Goal: Task Accomplishment & Management: Use online tool/utility

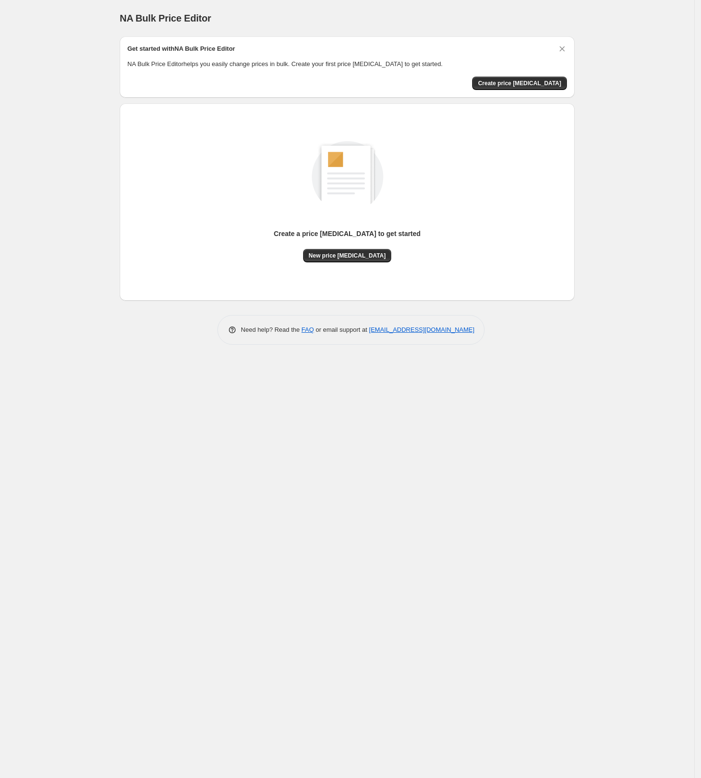
click at [368, 253] on span "New price change job" at bounding box center [347, 256] width 77 height 8
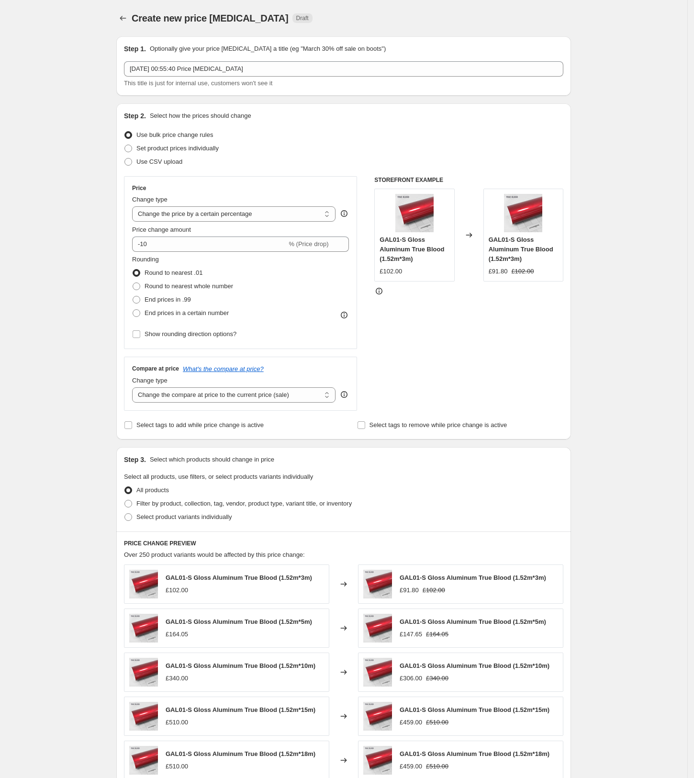
click at [182, 214] on select "Change the price to a certain amount Change the price by a certain amount Chang…" at bounding box center [233, 213] width 203 height 15
select select "by"
click at [135, 206] on select "Change the price to a certain amount Change the price by a certain amount Chang…" at bounding box center [233, 213] width 203 height 15
type input "-10.00"
click at [189, 245] on input "-10.00" at bounding box center [219, 243] width 150 height 15
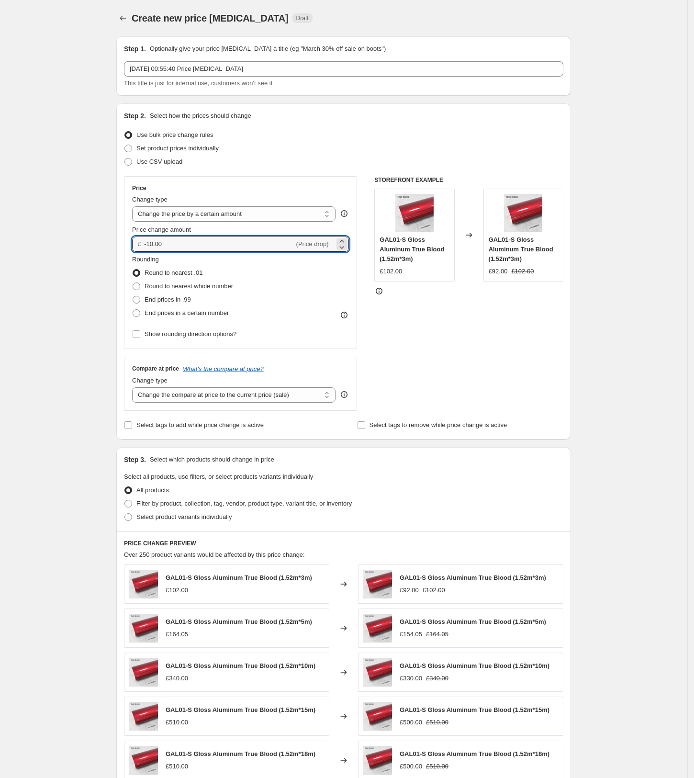
click at [189, 245] on input "-10.00" at bounding box center [219, 243] width 150 height 15
type input "20.00"
click at [111, 282] on div "Create new price change job. This page is ready Create new price change job Dra…" at bounding box center [344, 478] width 478 height 957
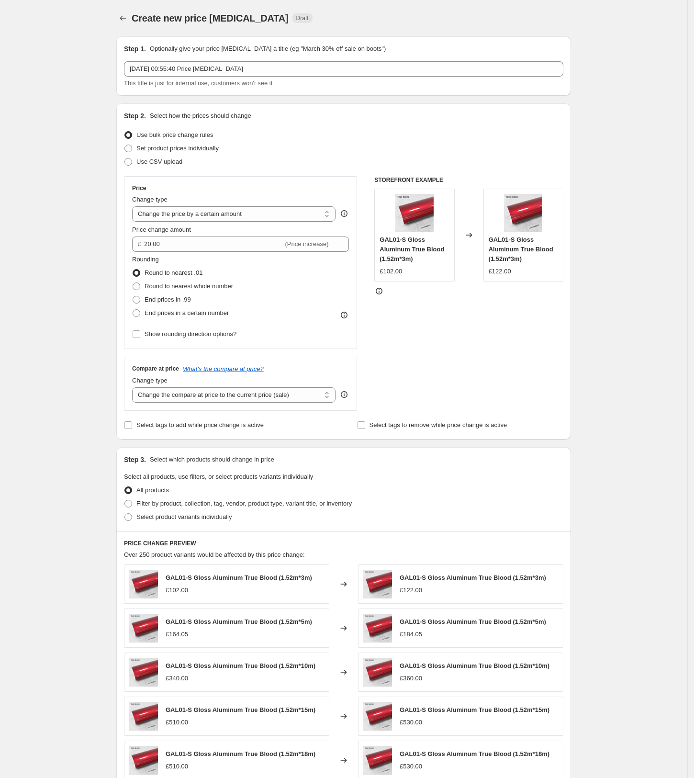
click at [198, 286] on span "Round to nearest whole number" at bounding box center [189, 285] width 89 height 7
click at [133, 283] on input "Round to nearest whole number" at bounding box center [133, 282] width 0 height 0
radio input "true"
click at [196, 272] on span "Round to nearest .01" at bounding box center [174, 272] width 58 height 7
click at [133, 269] on input "Round to nearest .01" at bounding box center [133, 269] width 0 height 0
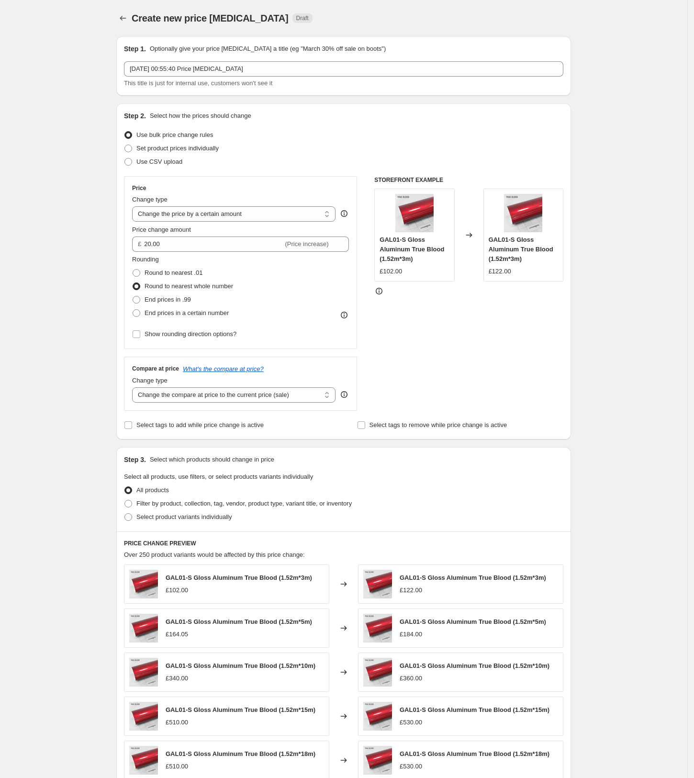
radio input "true"
click at [188, 298] on span "End prices in .99" at bounding box center [168, 299] width 46 height 7
click at [133, 296] on input "End prices in .99" at bounding box center [133, 296] width 0 height 0
radio input "true"
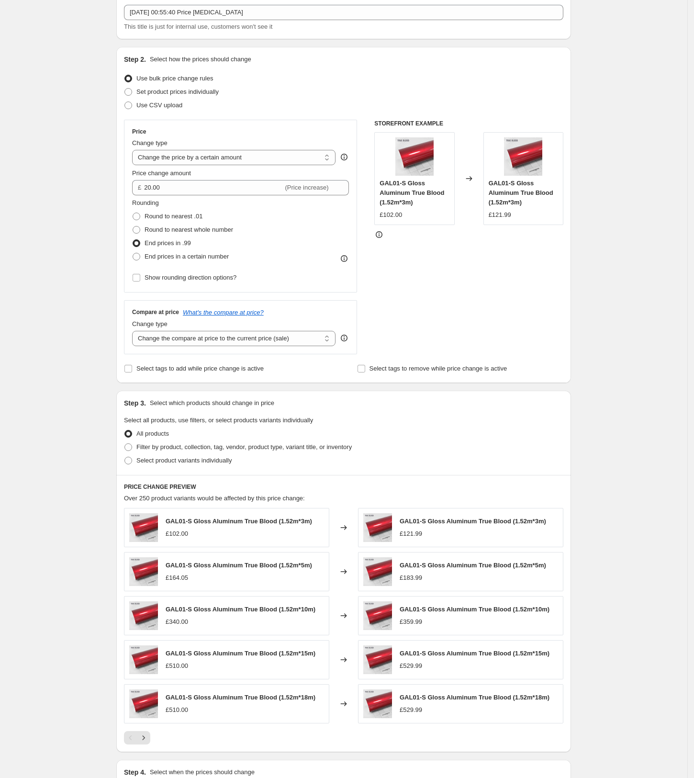
scroll to position [127, 0]
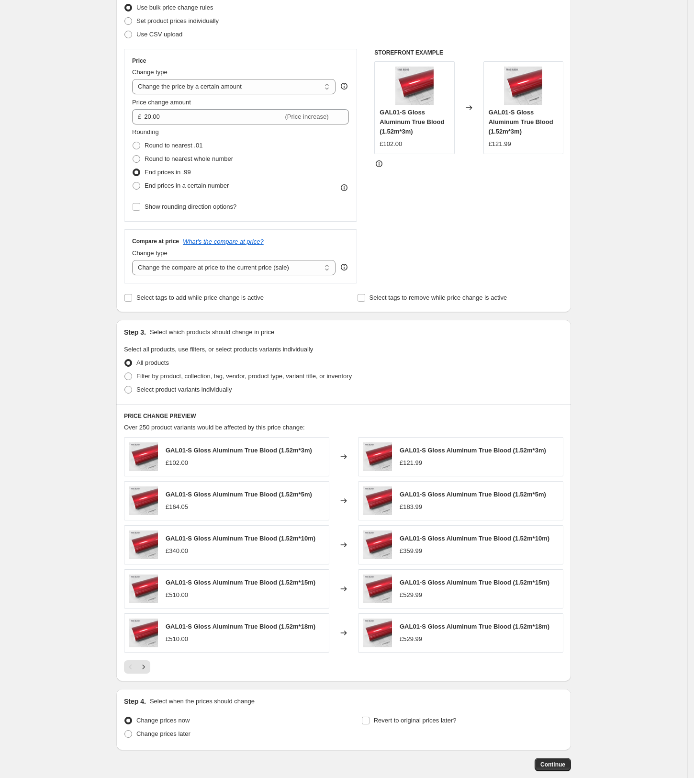
click at [201, 388] on span "Select product variants individually" at bounding box center [183, 389] width 95 height 7
click at [125, 386] on input "Select product variants individually" at bounding box center [124, 386] width 0 height 0
radio input "true"
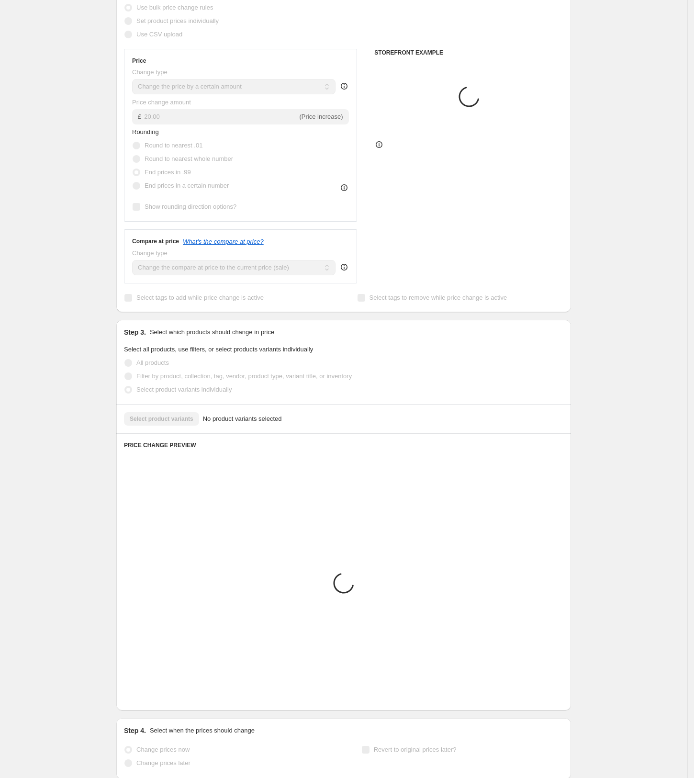
scroll to position [0, 0]
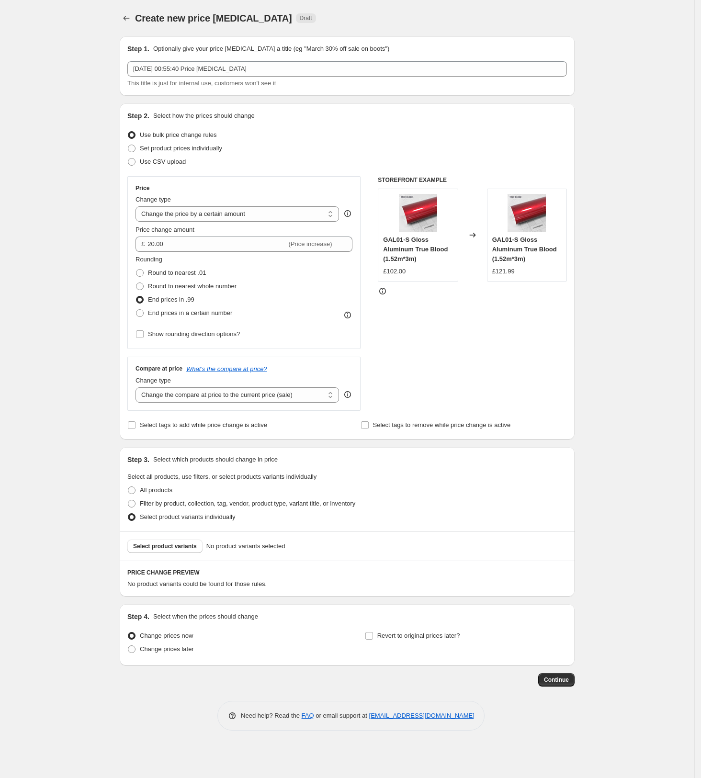
click at [171, 546] on span "Select product variants" at bounding box center [165, 546] width 64 height 8
click at [167, 503] on span "Filter by product, collection, tag, vendor, product type, variant title, or inv…" at bounding box center [247, 503] width 215 height 7
click at [128, 500] on input "Filter by product, collection, tag, vendor, product type, variant title, or inv…" at bounding box center [128, 500] width 0 height 0
radio input "true"
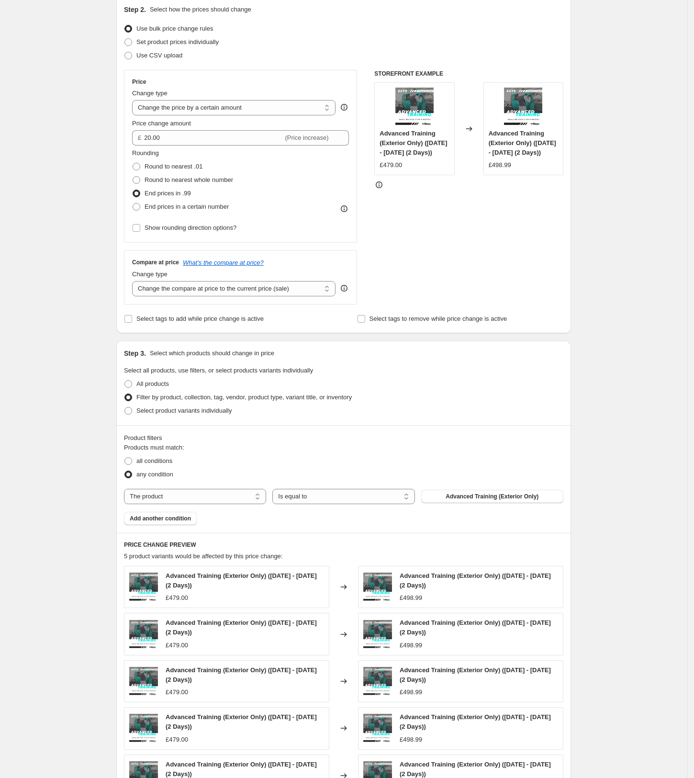
scroll to position [255, 0]
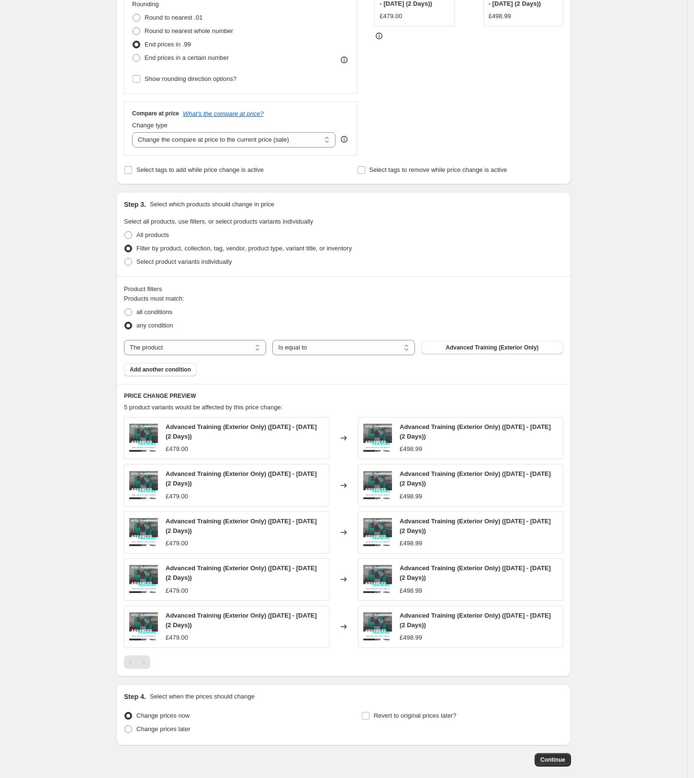
click at [172, 344] on select "The product The product's collection The product's tag The product's vendor The…" at bounding box center [195, 347] width 142 height 15
select select "title"
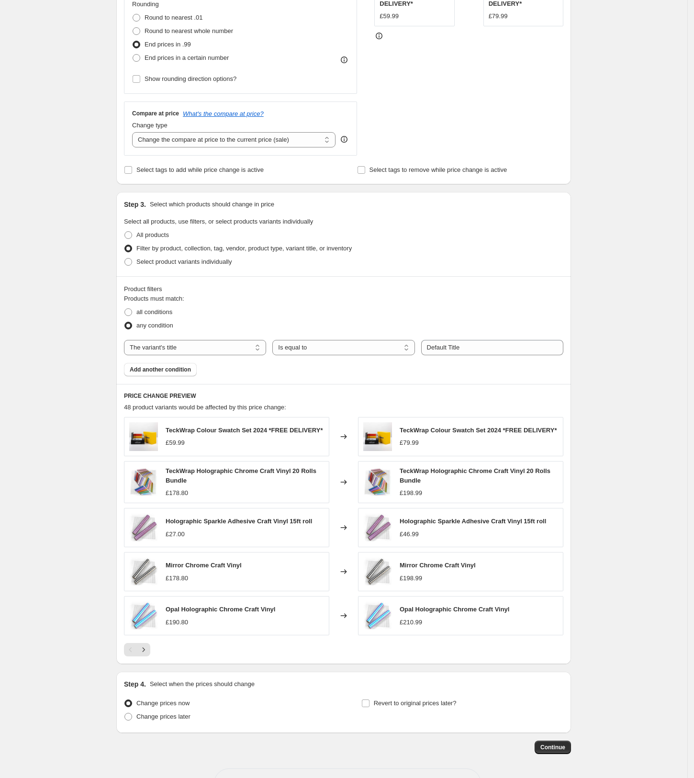
click at [320, 345] on select "Is equal to Is not equal to Contains" at bounding box center [343, 347] width 142 height 15
click at [275, 340] on select "Is equal to Is not equal to Contains" at bounding box center [343, 347] width 142 height 15
click at [474, 344] on input "Default Title" at bounding box center [492, 347] width 142 height 15
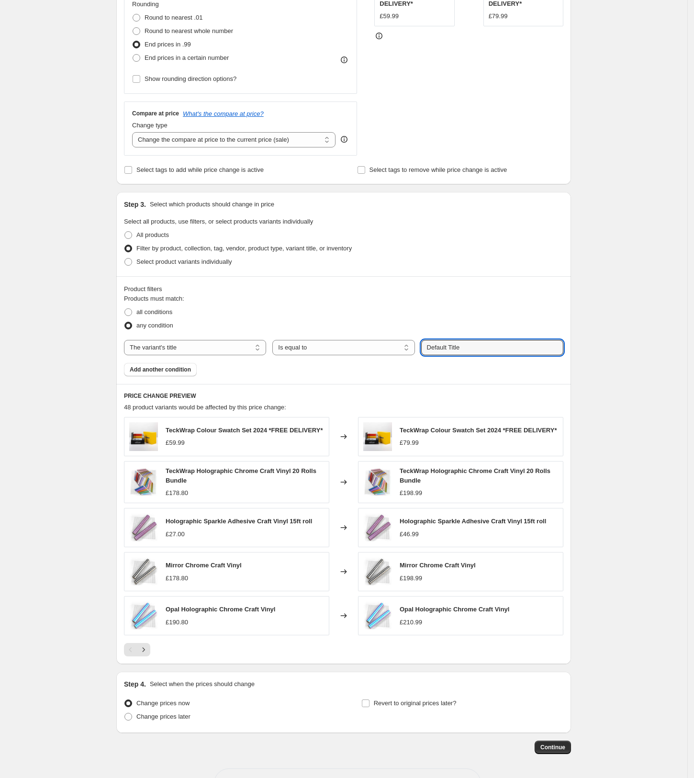
click at [474, 344] on input "Default Title" at bounding box center [492, 347] width 142 height 15
paste input "1.52m*15m"
type input "1.52m*15m"
click at [591, 425] on div "Create new price change job. This page is ready Create new price change job Dra…" at bounding box center [343, 278] width 687 height 1067
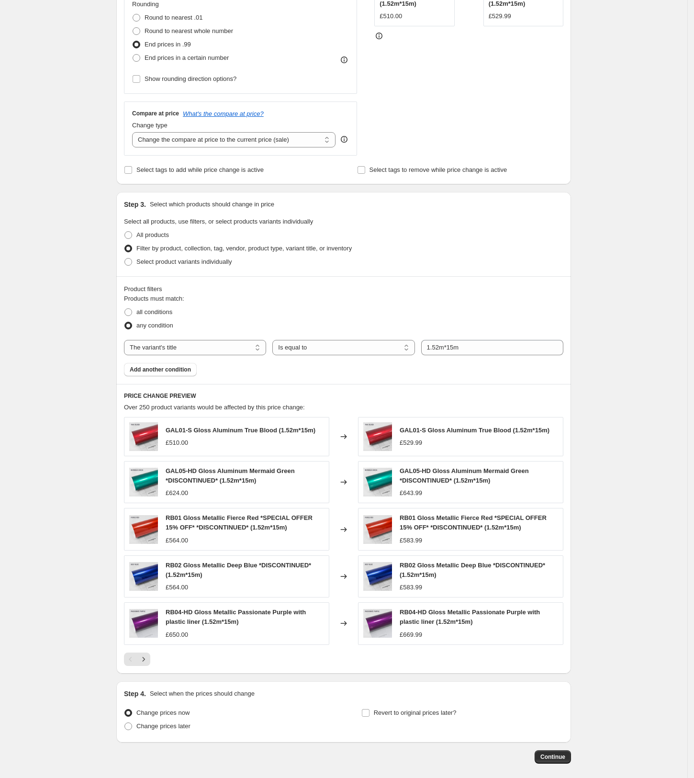
click at [223, 30] on span "Round to nearest whole number" at bounding box center [189, 30] width 89 height 7
click at [133, 28] on input "Round to nearest whole number" at bounding box center [133, 27] width 0 height 0
radio input "true"
click at [190, 44] on span "End prices in .99" at bounding box center [168, 44] width 46 height 7
click at [133, 41] on input "End prices in .99" at bounding box center [133, 41] width 0 height 0
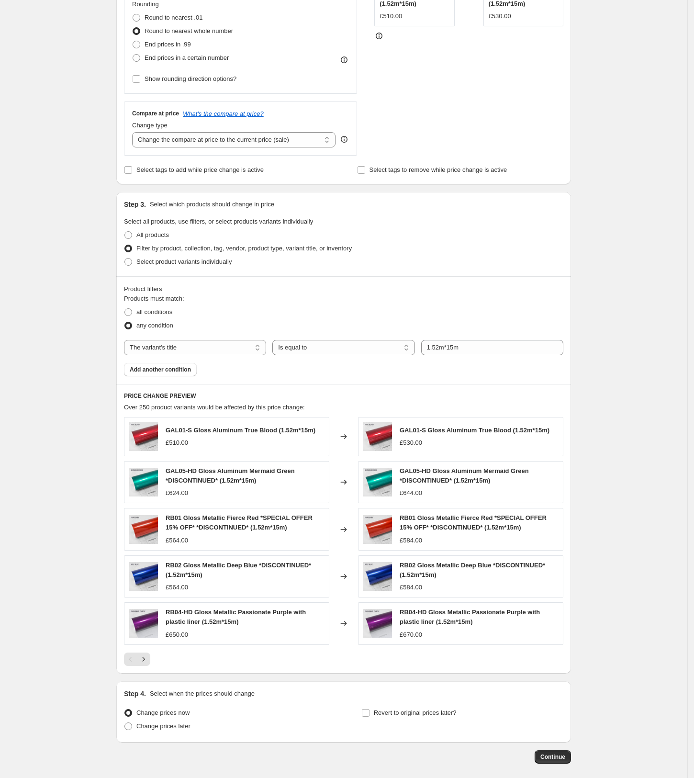
radio input "true"
click at [203, 30] on span "Round to nearest whole number" at bounding box center [189, 30] width 89 height 7
click at [133, 28] on input "Round to nearest whole number" at bounding box center [133, 27] width 0 height 0
radio input "true"
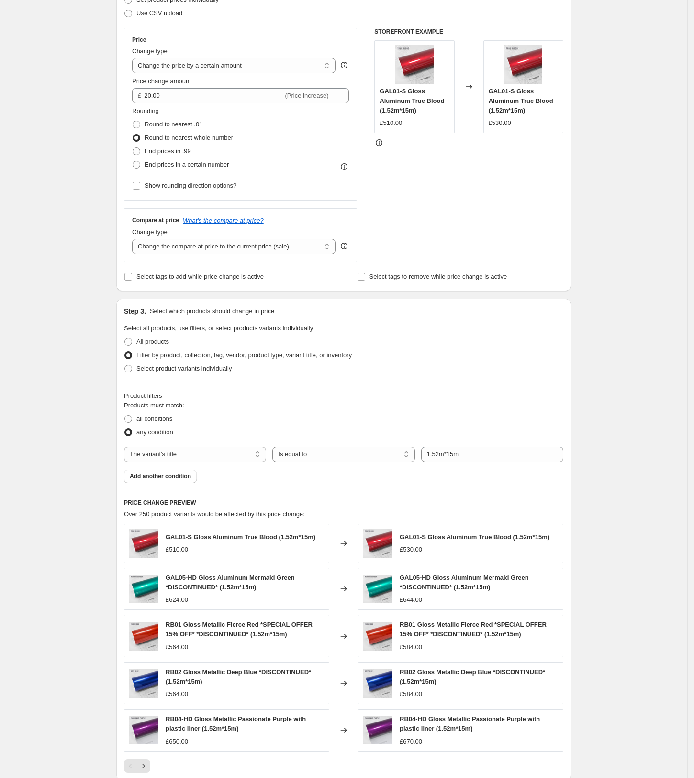
scroll to position [0, 0]
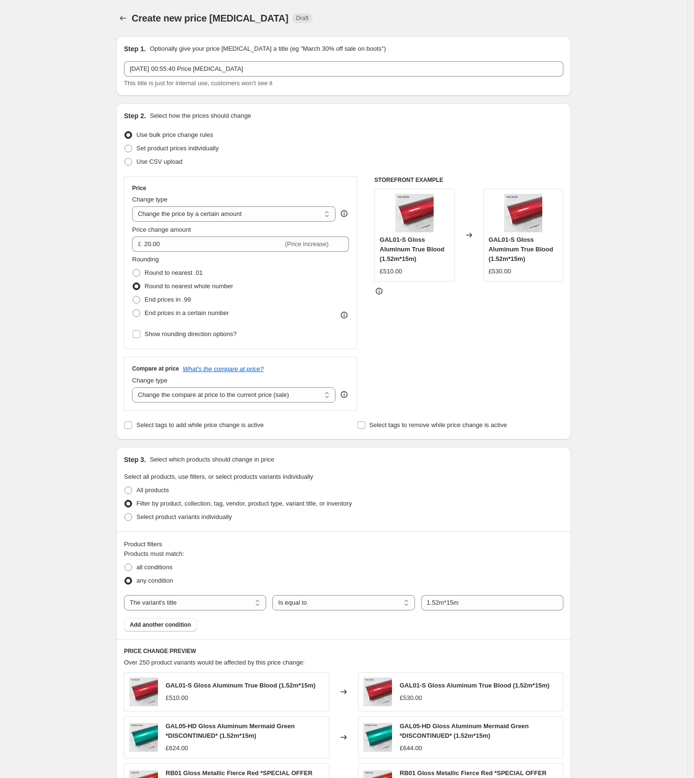
click at [209, 397] on select "Change the compare at price to the current price (sale) Change the compare at p…" at bounding box center [233, 394] width 203 height 15
select select "remove"
click at [135, 387] on select "Change the compare at price to the current price (sale) Change the compare at p…" at bounding box center [233, 394] width 203 height 15
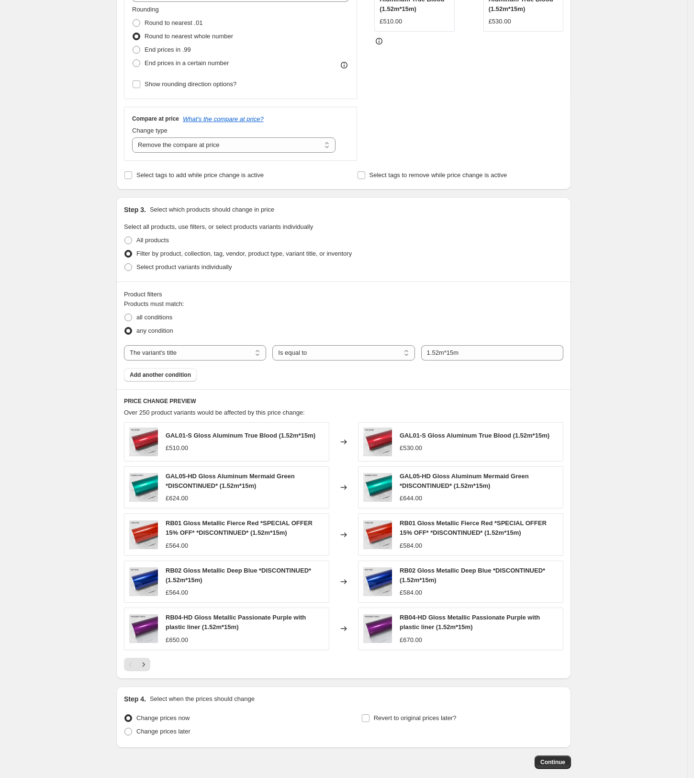
scroll to position [255, 0]
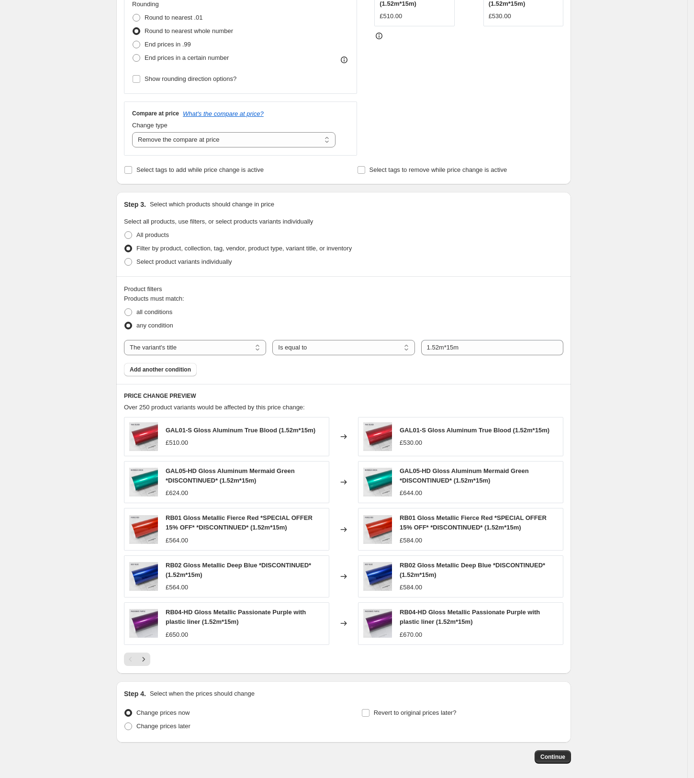
click at [337, 346] on select "Is equal to Is not equal to Contains" at bounding box center [343, 347] width 142 height 15
click at [318, 353] on select "Is equal to Is not equal to Contains" at bounding box center [343, 347] width 142 height 15
select select "equal"
click at [180, 370] on span "Add another condition" at bounding box center [160, 370] width 61 height 8
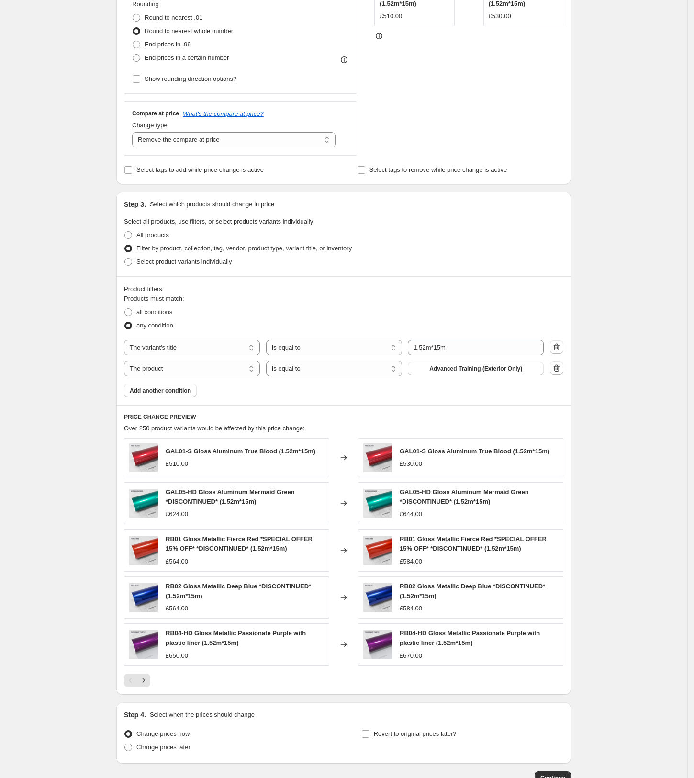
click at [201, 369] on select "The product The product's collection The product's tag The product's vendor The…" at bounding box center [192, 368] width 136 height 15
select select "title"
click at [316, 369] on select "Is equal to Is not equal to Contains" at bounding box center [334, 368] width 136 height 15
click at [269, 361] on select "Is equal to Is not equal to Contains" at bounding box center [334, 368] width 136 height 15
click at [465, 367] on input "Default Title" at bounding box center [476, 368] width 136 height 15
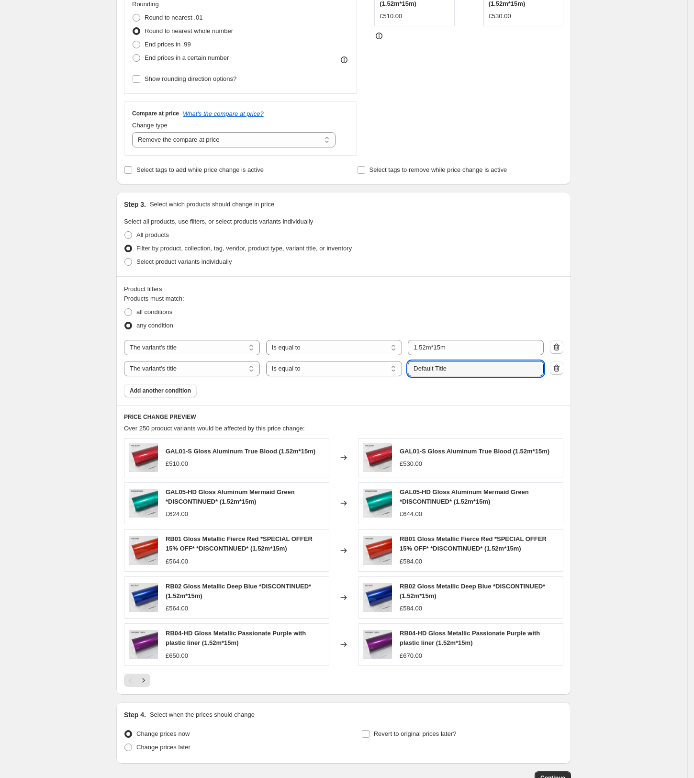
click at [465, 367] on input "Default Title" at bounding box center [476, 368] width 136 height 15
paste input "1.52m*18m"
type input "1.52m*18m"
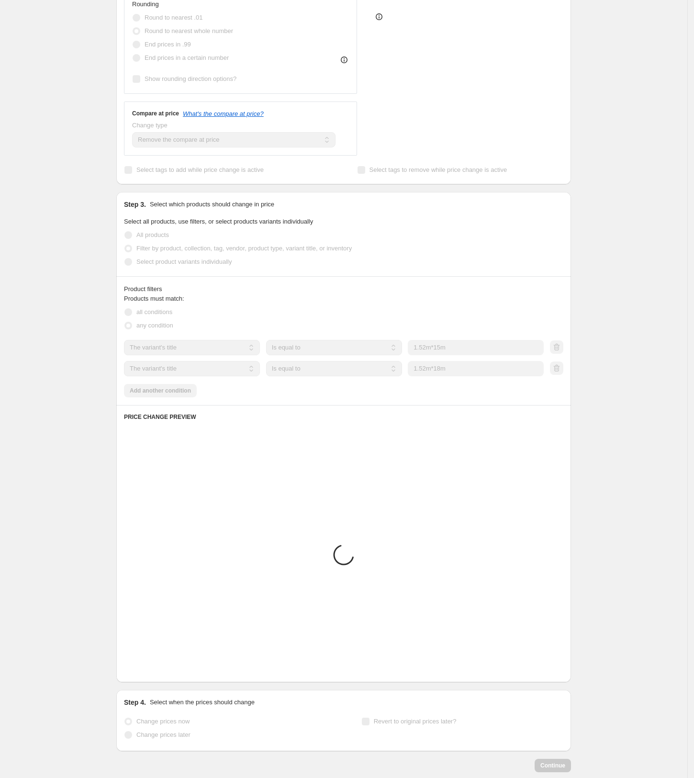
click at [415, 288] on div "Product filters" at bounding box center [343, 289] width 439 height 10
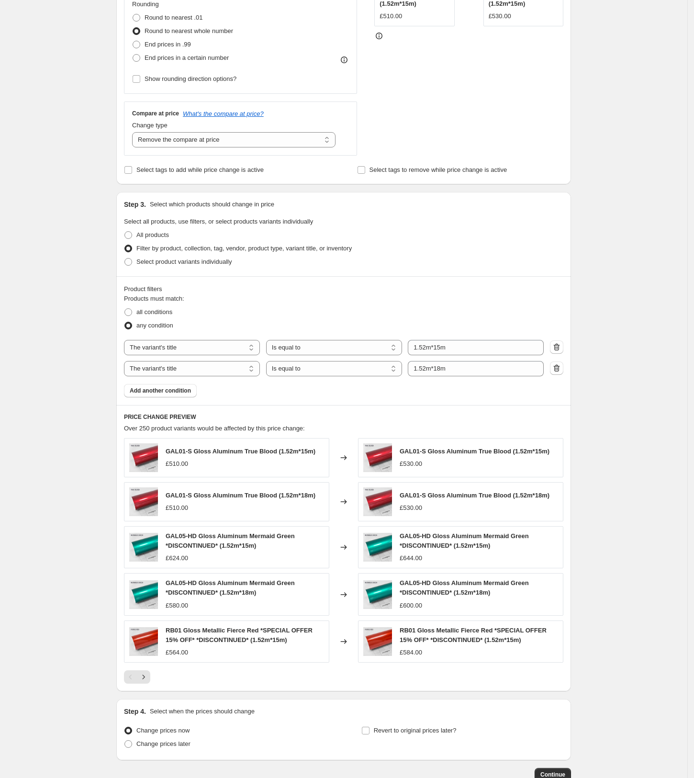
click at [184, 389] on span "Add another condition" at bounding box center [160, 391] width 61 height 8
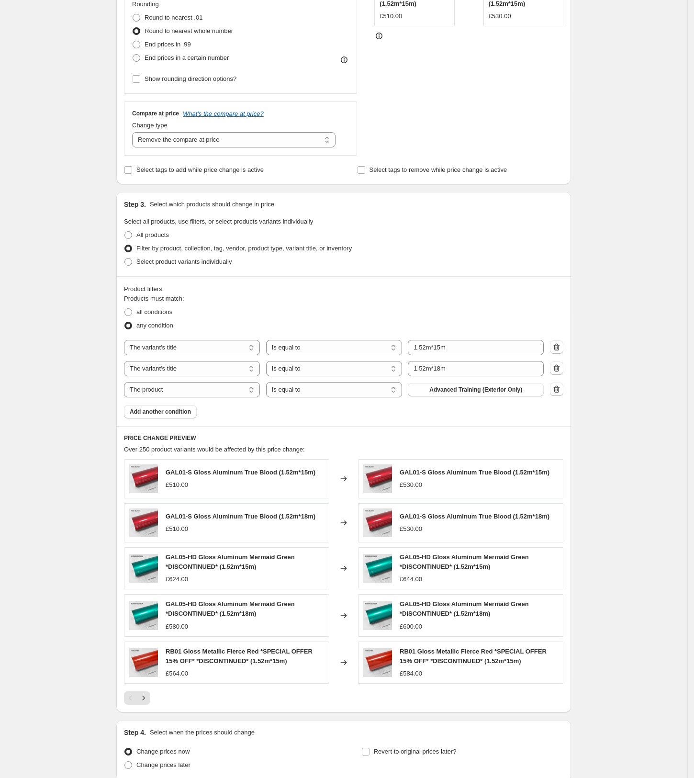
click at [173, 388] on select "The product The product's collection The product's tag The product's vendor The…" at bounding box center [192, 389] width 136 height 15
select select "title"
click at [298, 391] on select "Is equal to Is not equal to Contains" at bounding box center [334, 389] width 136 height 15
click at [269, 382] on select "Is equal to Is not equal to Contains" at bounding box center [334, 389] width 136 height 15
click at [449, 389] on input "Default Title" at bounding box center [476, 389] width 136 height 15
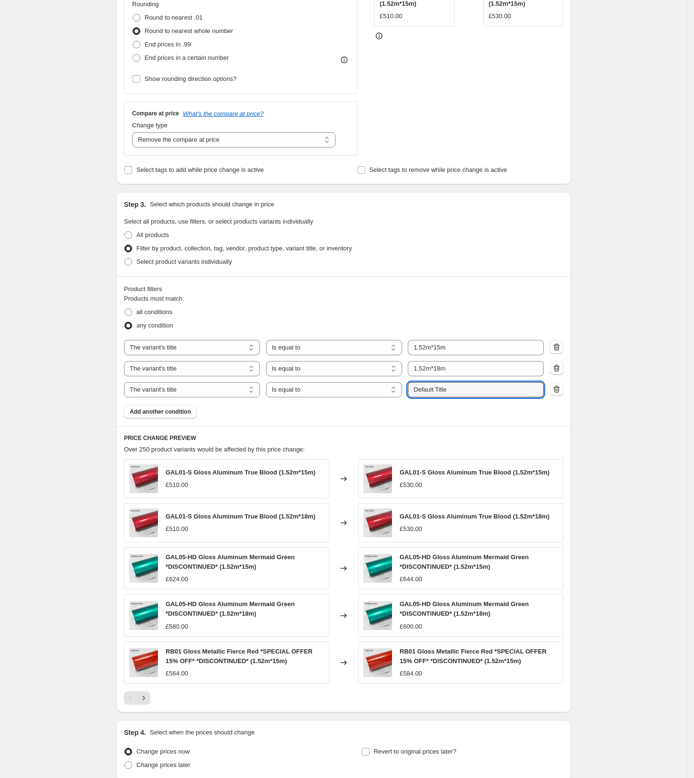
drag, startPoint x: 449, startPoint y: 389, endPoint x: 429, endPoint y: 392, distance: 20.0
click at [429, 392] on input "Default Title" at bounding box center [476, 389] width 136 height 15
paste input "1.52m*18m"
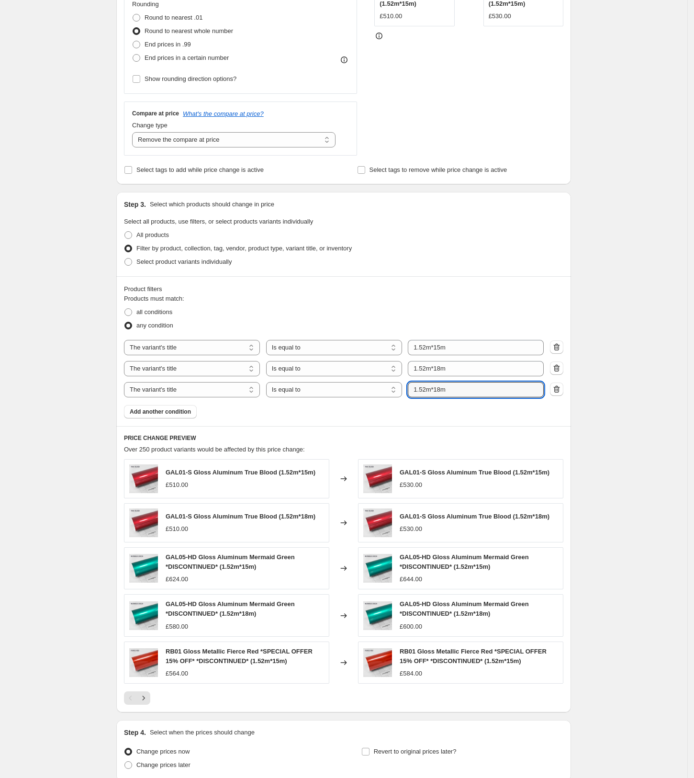
click at [442, 390] on input "1.52m*18m" at bounding box center [476, 389] width 136 height 15
type input "1.52m*10m"
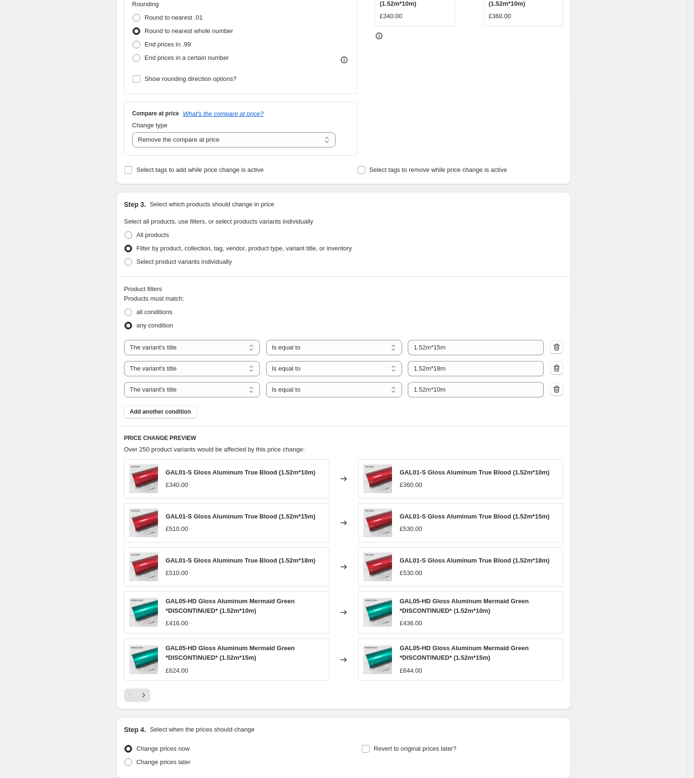
click at [145, 698] on icon "Next" at bounding box center [144, 695] width 10 height 10
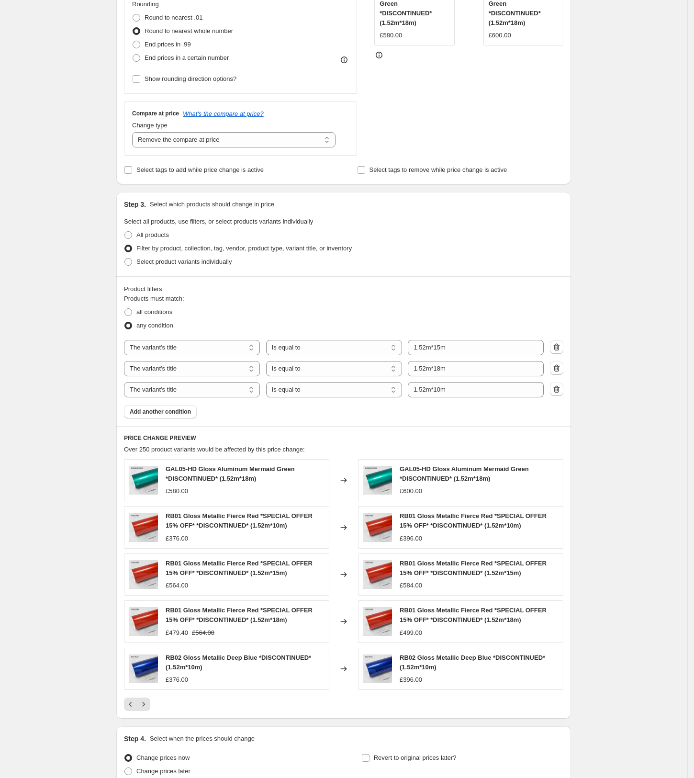
click at [148, 707] on icon "Next" at bounding box center [144, 704] width 10 height 10
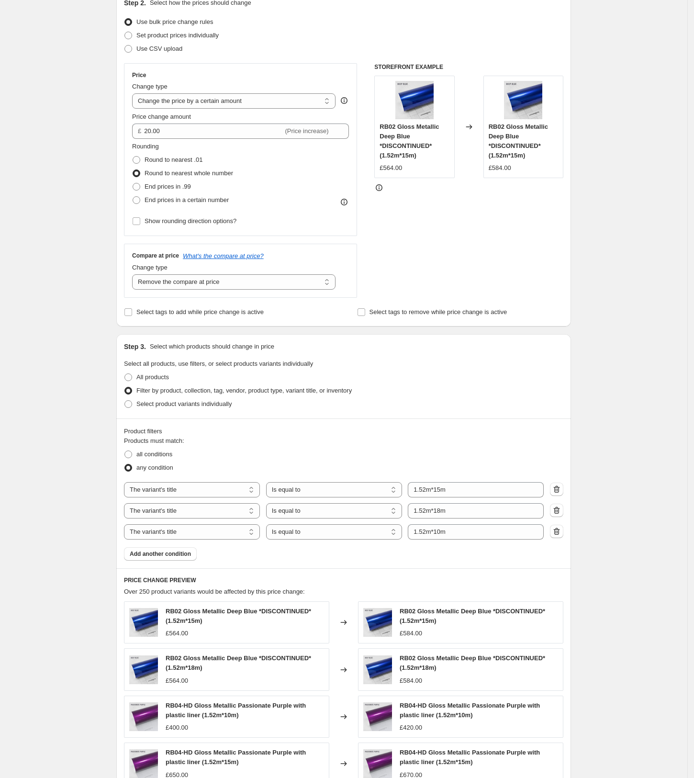
scroll to position [91, 0]
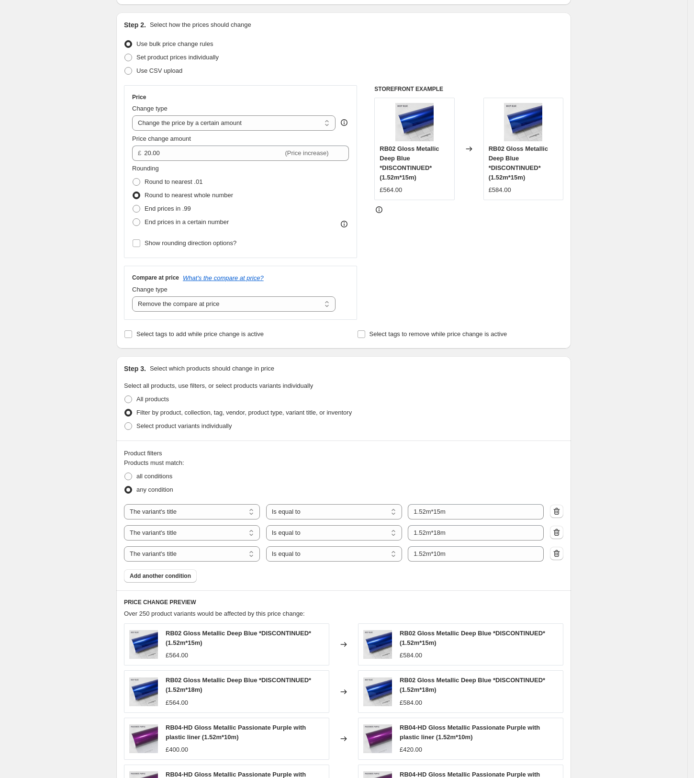
click at [216, 244] on span "Show rounding direction options?" at bounding box center [191, 242] width 92 height 7
click at [140, 244] on input "Show rounding direction options?" at bounding box center [137, 243] width 8 height 8
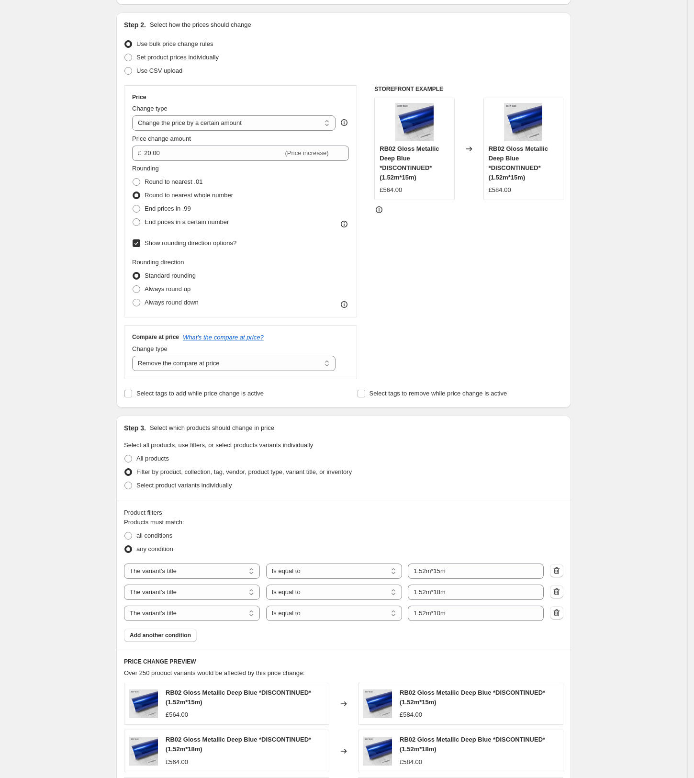
click at [140, 243] on input "Show rounding direction options?" at bounding box center [137, 243] width 8 height 8
checkbox input "false"
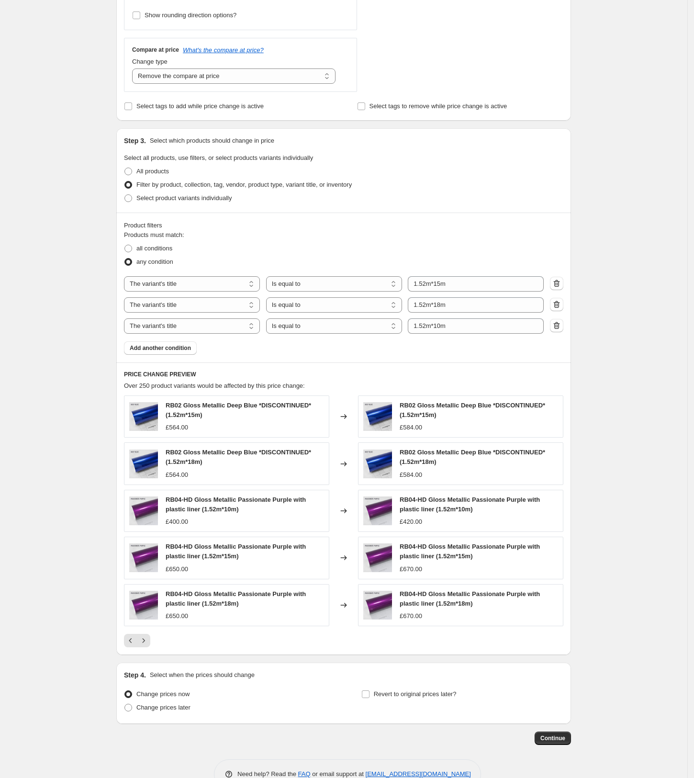
scroll to position [346, 0]
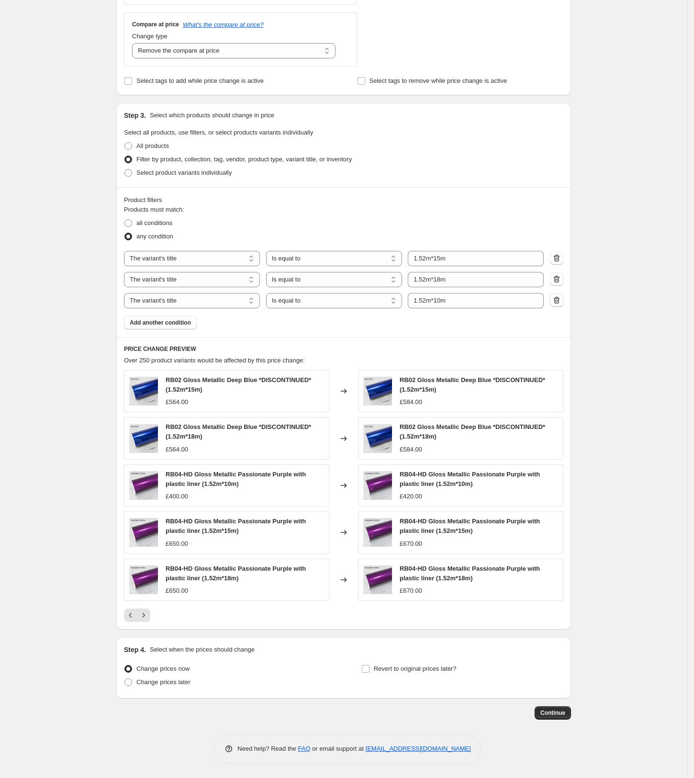
click at [569, 714] on button "Continue" at bounding box center [553, 712] width 36 height 13
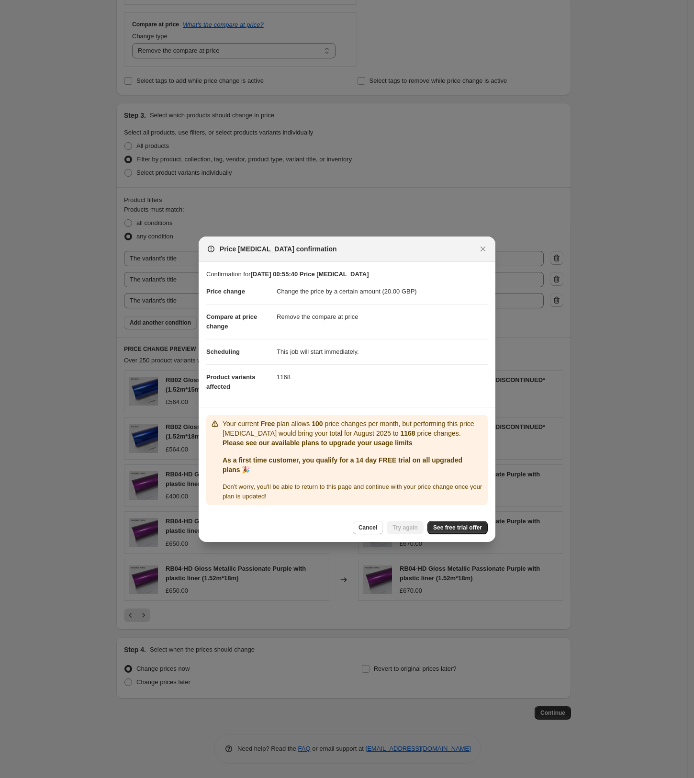
click at [453, 523] on link "See free trial offer" at bounding box center [457, 527] width 60 height 13
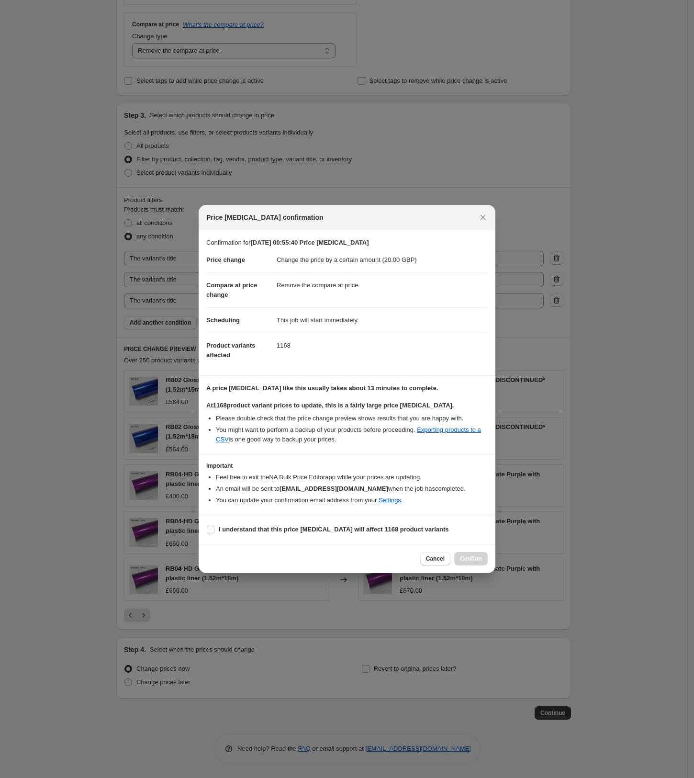
click at [435, 557] on span "Cancel" at bounding box center [435, 559] width 19 height 8
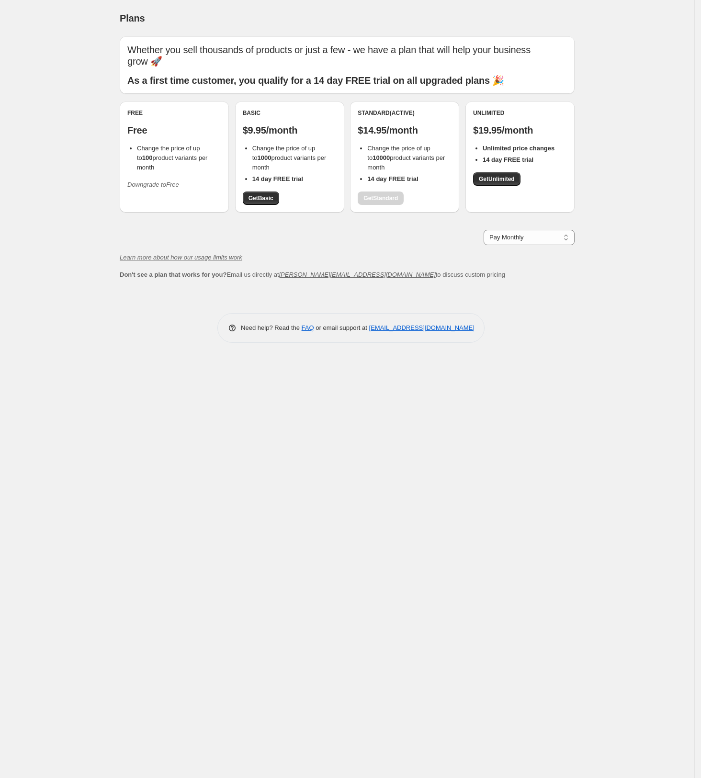
click at [634, 179] on div "Plans. This page is ready Plans Whether you sell thousands of products or just …" at bounding box center [347, 389] width 694 height 778
click at [529, 242] on select "Pay Monthly Pay Yearly (Save 16%)" at bounding box center [528, 237] width 91 height 15
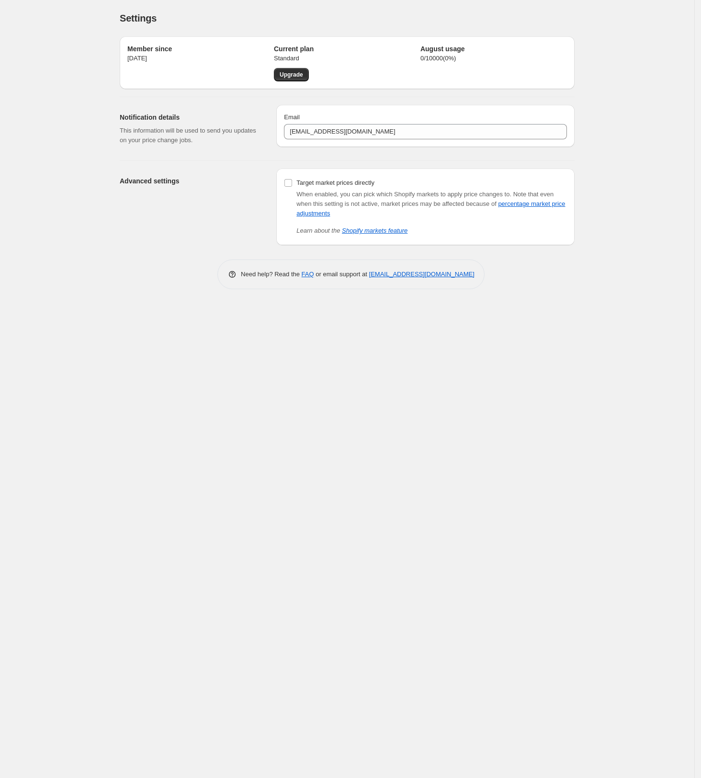
click at [297, 70] on link "Upgrade" at bounding box center [291, 74] width 35 height 13
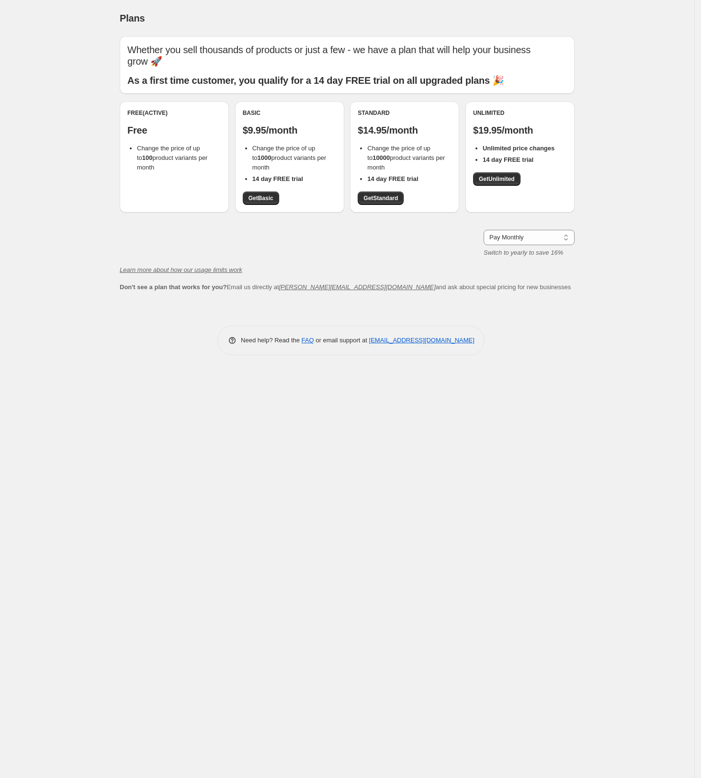
click at [384, 198] on span "Get Standard" at bounding box center [380, 198] width 34 height 8
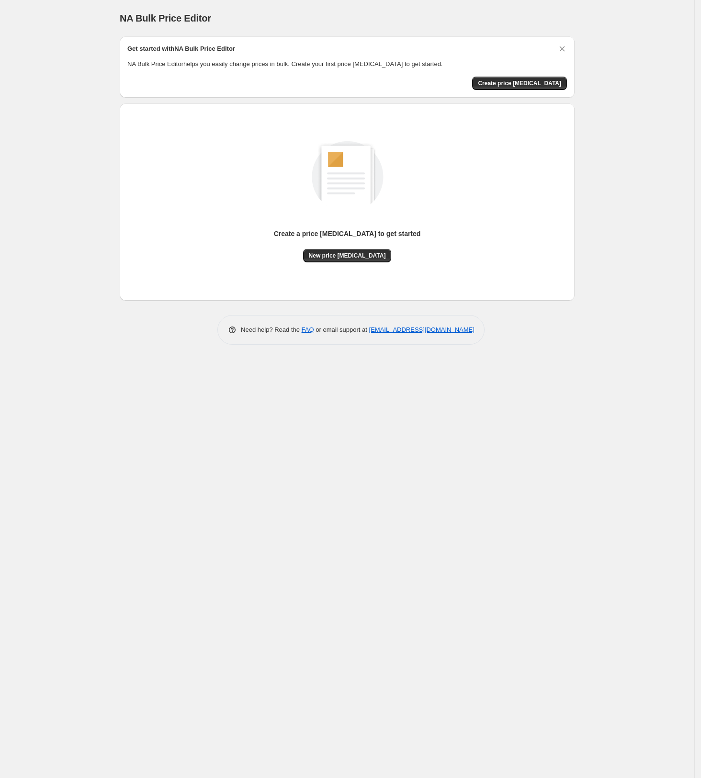
drag, startPoint x: 332, startPoint y: 256, endPoint x: 466, endPoint y: 263, distance: 134.7
click at [466, 263] on div "Create a price change job to get started New price change job" at bounding box center [346, 202] width 439 height 182
click at [509, 78] on button "Create price [MEDICAL_DATA]" at bounding box center [519, 83] width 95 height 13
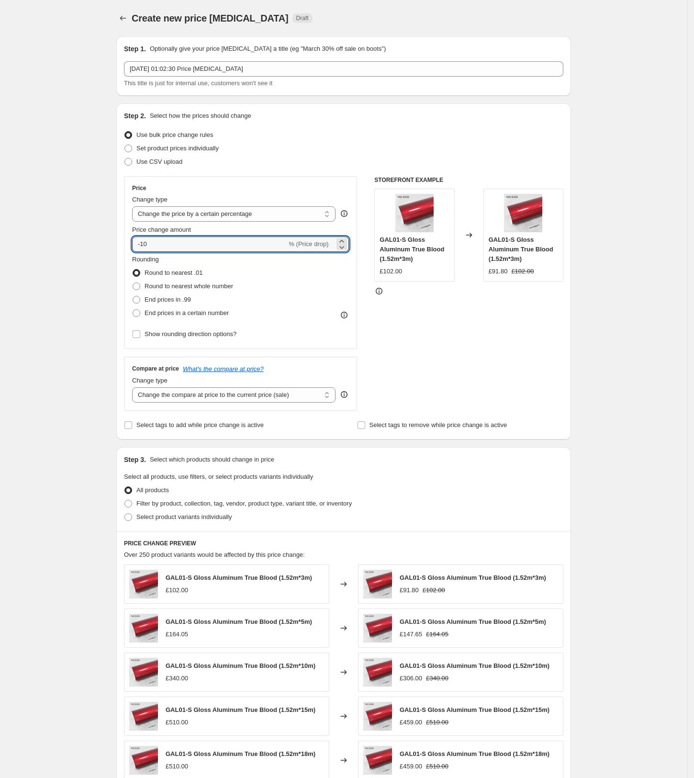
click at [178, 243] on input "-10" at bounding box center [209, 243] width 155 height 15
click at [279, 203] on div "Change type" at bounding box center [233, 200] width 203 height 10
click at [272, 211] on select "Change the price to a certain amount Change the price by a certain amount Chang…" at bounding box center [233, 213] width 203 height 15
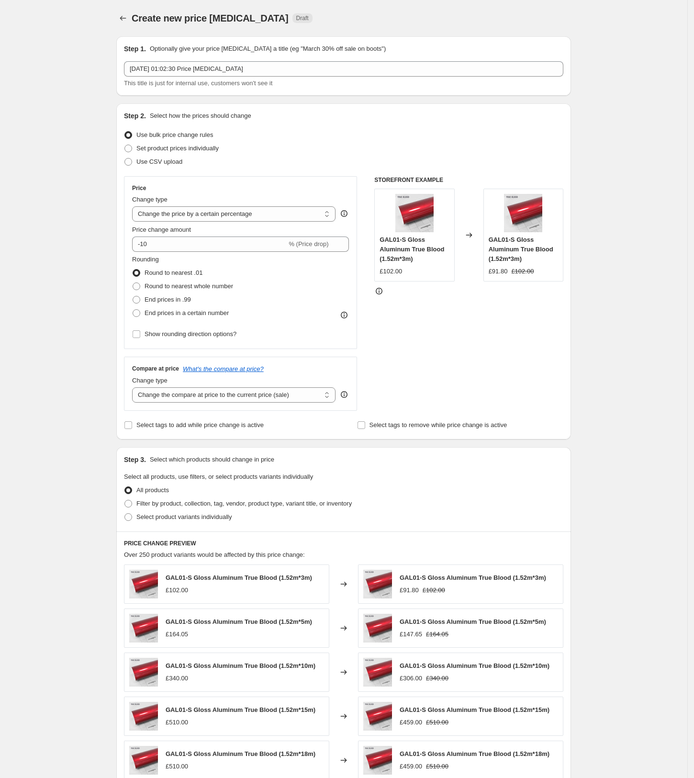
select select "by"
click at [135, 206] on select "Change the price to a certain amount Change the price by a certain amount Chang…" at bounding box center [233, 213] width 203 height 15
click at [187, 249] on input "-10.00" at bounding box center [219, 243] width 150 height 15
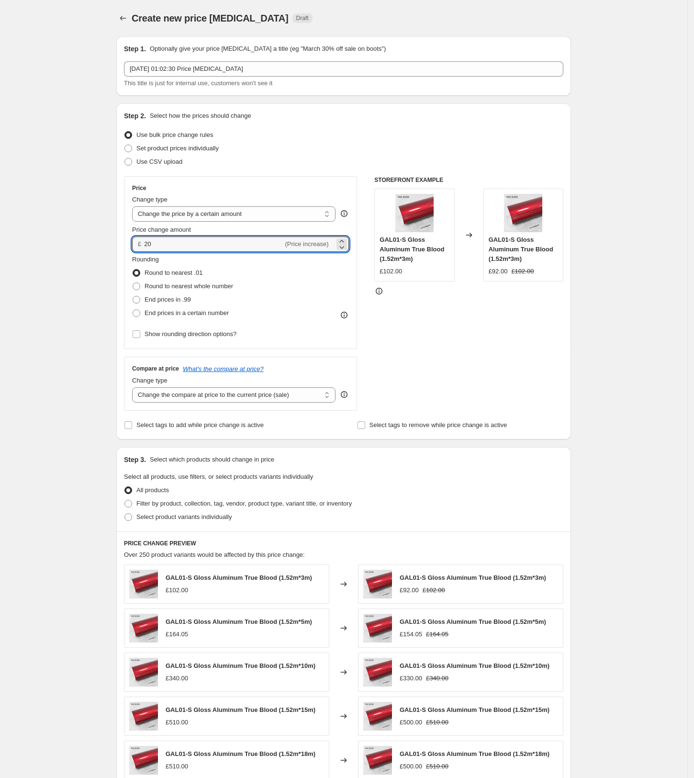
type input "20.00"
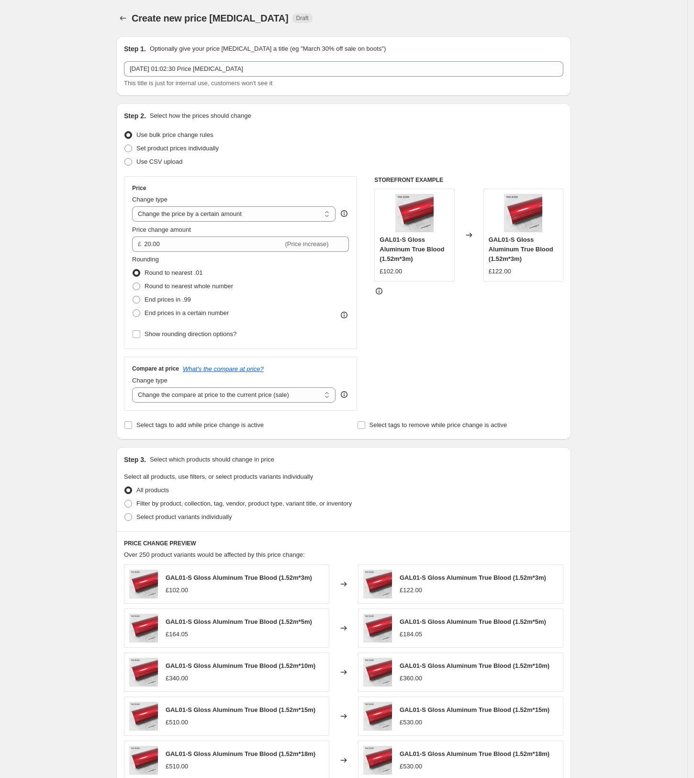
click at [33, 334] on div "Create new price change job. This page is ready Create new price change job Dra…" at bounding box center [343, 478] width 687 height 957
click at [181, 284] on span "Round to nearest whole number" at bounding box center [189, 285] width 89 height 7
click at [133, 283] on input "Round to nearest whole number" at bounding box center [133, 282] width 0 height 0
radio input "true"
click at [169, 397] on select "Change the compare at price to the current price (sale) Change the compare at p…" at bounding box center [233, 394] width 203 height 15
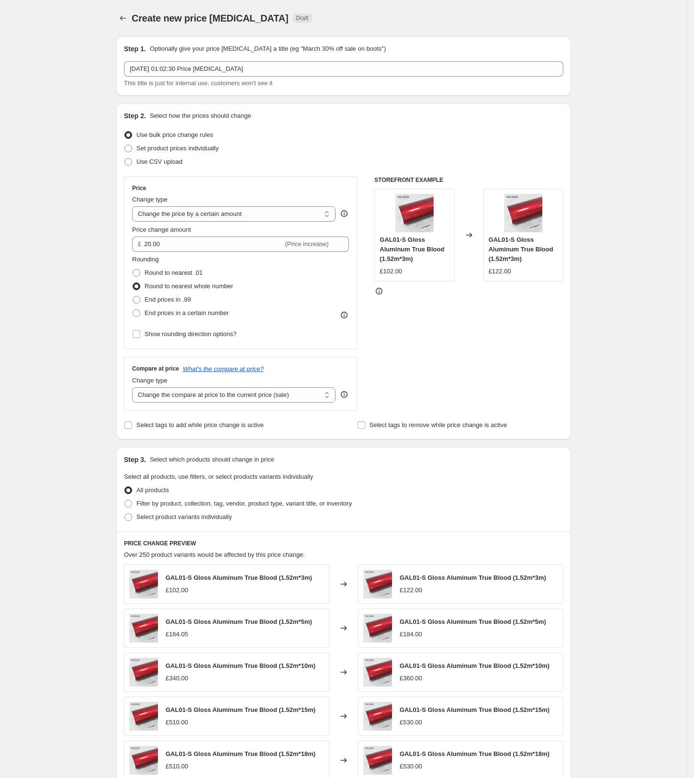
click at [135, 387] on select "Change the compare at price to the current price (sale) Change the compare at p…" at bounding box center [233, 394] width 203 height 15
click at [188, 392] on select "Change the compare at price to the current price (sale) Change the compare at p…" at bounding box center [233, 394] width 203 height 15
click at [135, 387] on select "Change the compare at price to the current price (sale) Change the compare at p…" at bounding box center [233, 394] width 203 height 15
click at [183, 395] on select "Change the compare at price to the current price (sale) Change the compare at p…" at bounding box center [233, 394] width 203 height 15
select select "by"
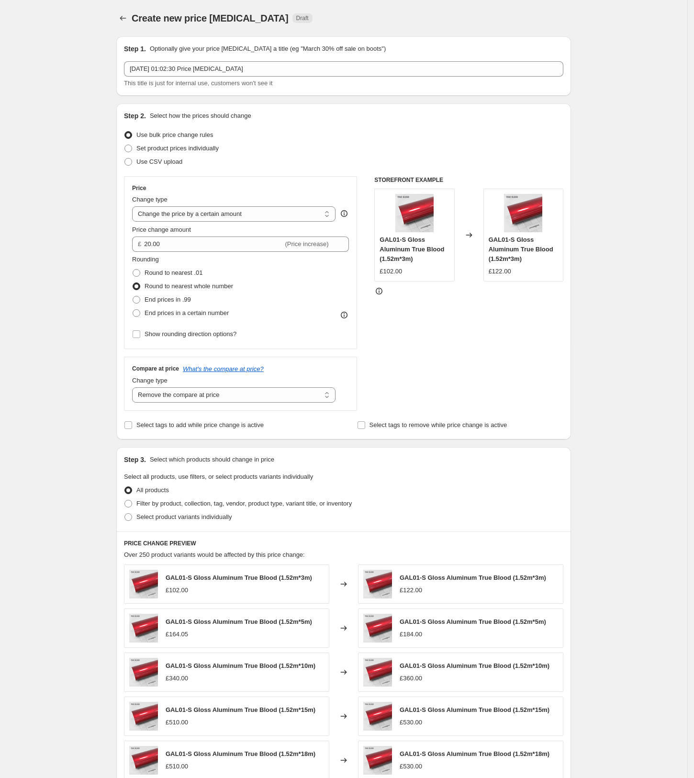
click at [135, 387] on select "Change the compare at price to the current price (sale) Change the compare at p…" at bounding box center [233, 394] width 203 height 15
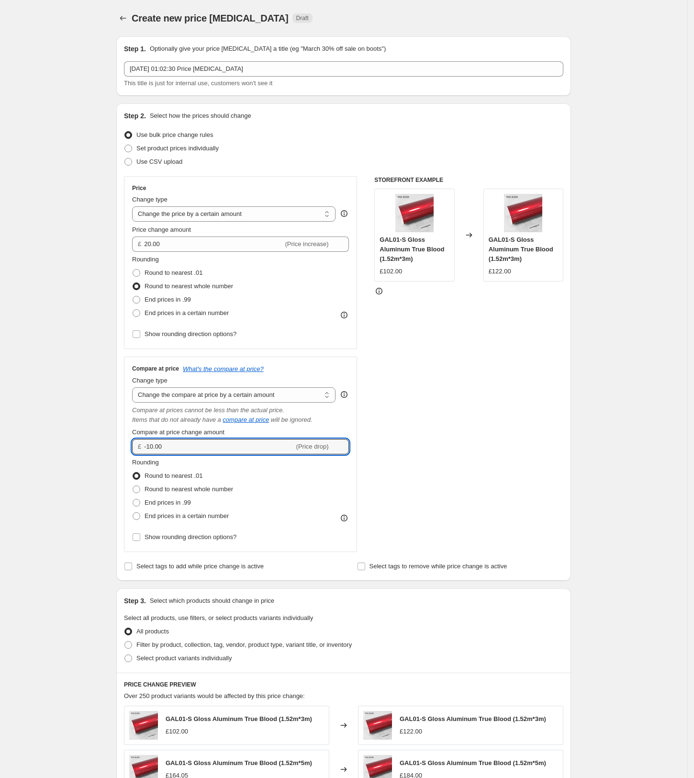
click at [184, 448] on input "-10.00" at bounding box center [219, 446] width 150 height 15
type input "20.00"
click at [89, 493] on div "Create new price change job. This page is ready Create new price change job Dra…" at bounding box center [343, 549] width 687 height 1098
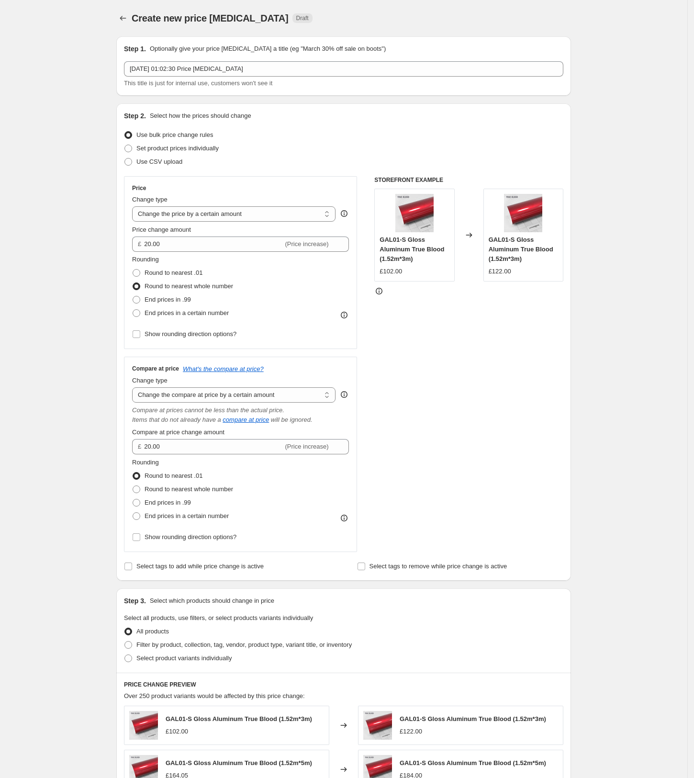
click at [194, 487] on span "Round to nearest whole number" at bounding box center [189, 488] width 89 height 7
click at [133, 486] on input "Round to nearest whole number" at bounding box center [133, 485] width 0 height 0
radio input "true"
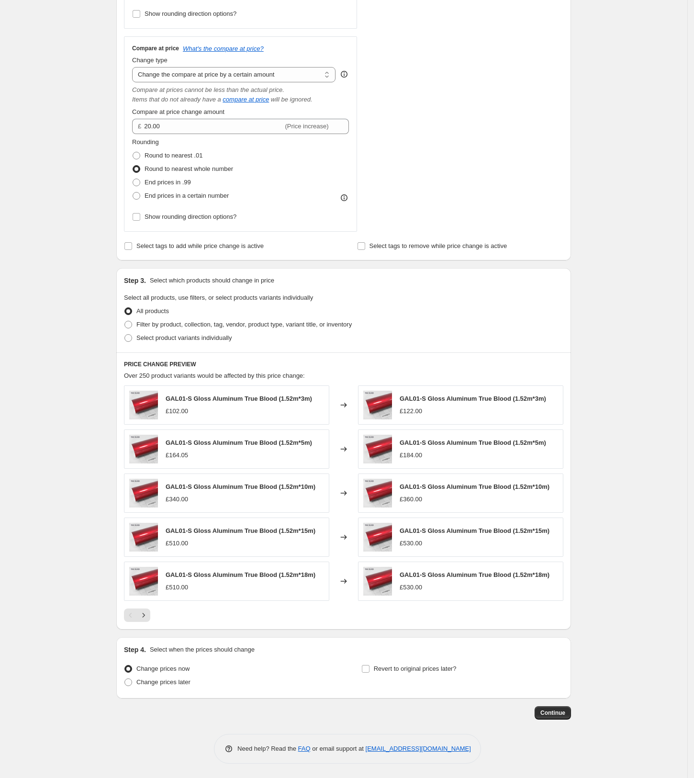
scroll to position [323, 0]
click at [219, 322] on span "Filter by product, collection, tag, vendor, product type, variant title, or inv…" at bounding box center [243, 324] width 215 height 7
click at [125, 321] on input "Filter by product, collection, tag, vendor, product type, variant title, or inv…" at bounding box center [124, 321] width 0 height 0
radio input "true"
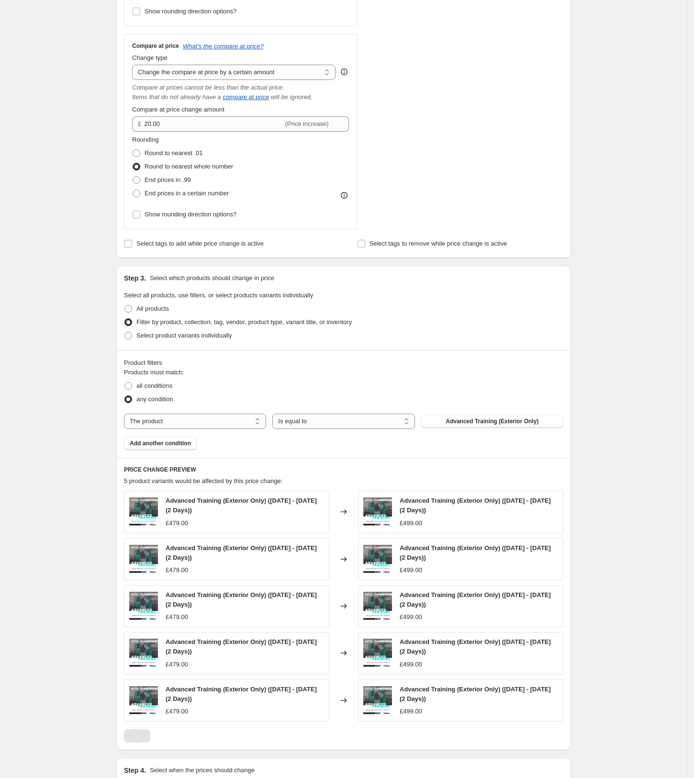
click at [201, 422] on select "The product The product's collection The product's tag The product's vendor The…" at bounding box center [195, 420] width 142 height 15
select select "title"
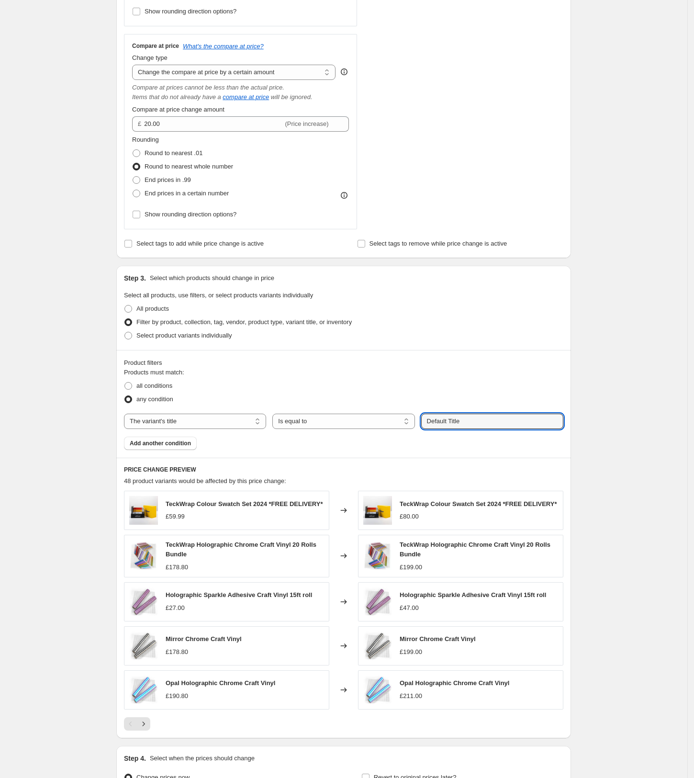
click at [464, 419] on input "Default Title" at bounding box center [492, 420] width 142 height 15
drag, startPoint x: 464, startPoint y: 419, endPoint x: 442, endPoint y: 421, distance: 21.6
click at [442, 421] on input "Default Title" at bounding box center [492, 420] width 142 height 15
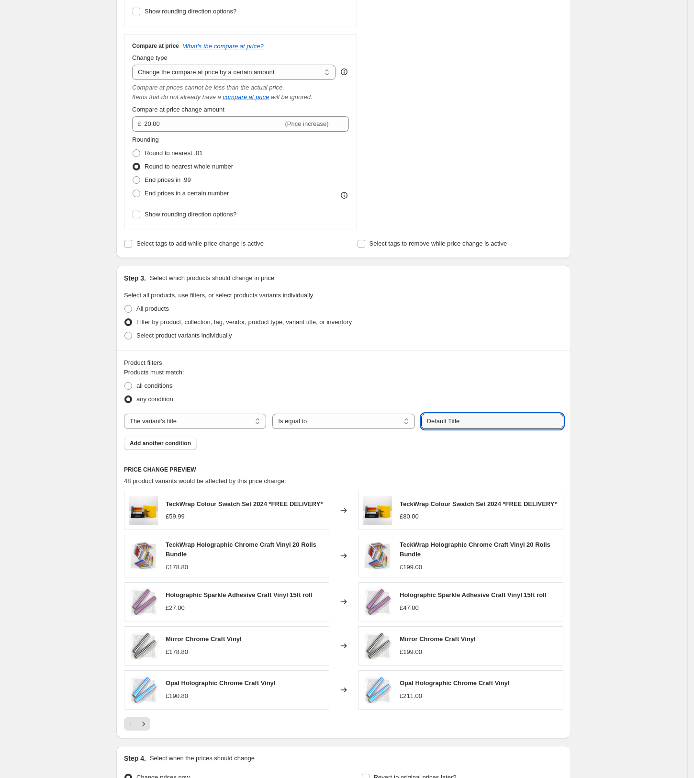
paste input "1.52m*18m"
type input "1.52m*18m"
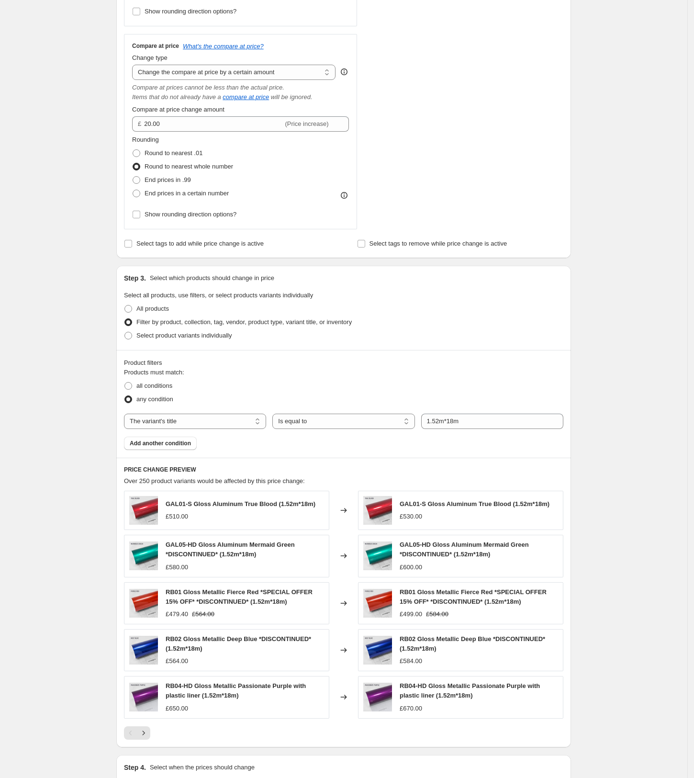
click at [169, 442] on span "Add another condition" at bounding box center [160, 443] width 61 height 8
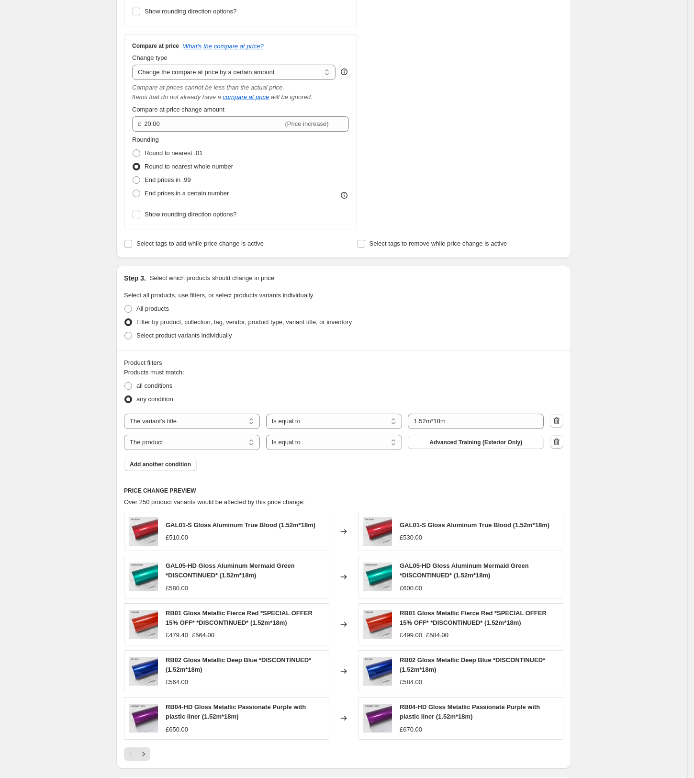
click at [187, 445] on select "The product The product's collection The product's tag The product's vendor The…" at bounding box center [192, 442] width 136 height 15
select select "title"
click at [454, 443] on input "Default Title" at bounding box center [476, 442] width 136 height 15
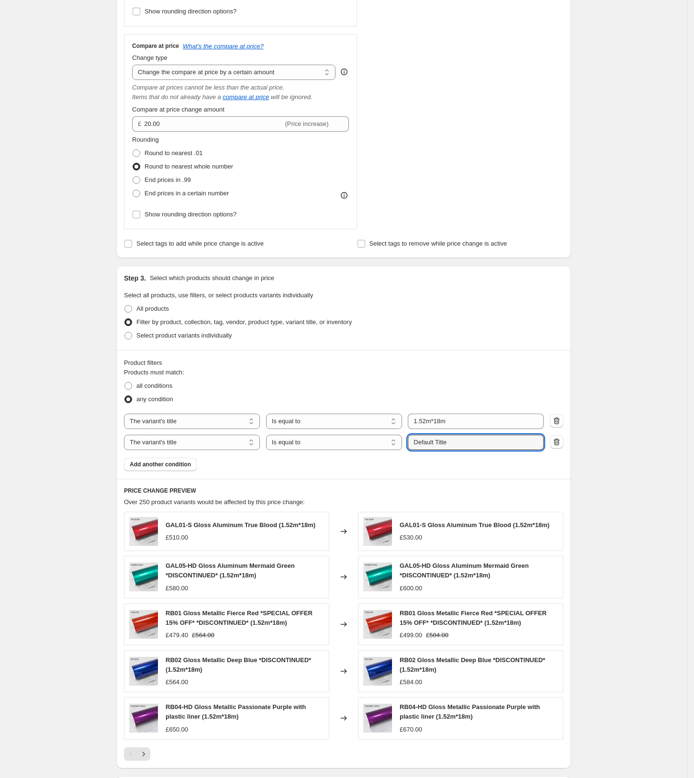
paste input "1.52m*18m"
click at [441, 441] on input "1.52m*18m" at bounding box center [476, 442] width 136 height 15
type input "1.52m*15m"
click at [472, 402] on div "any condition" at bounding box center [343, 398] width 439 height 13
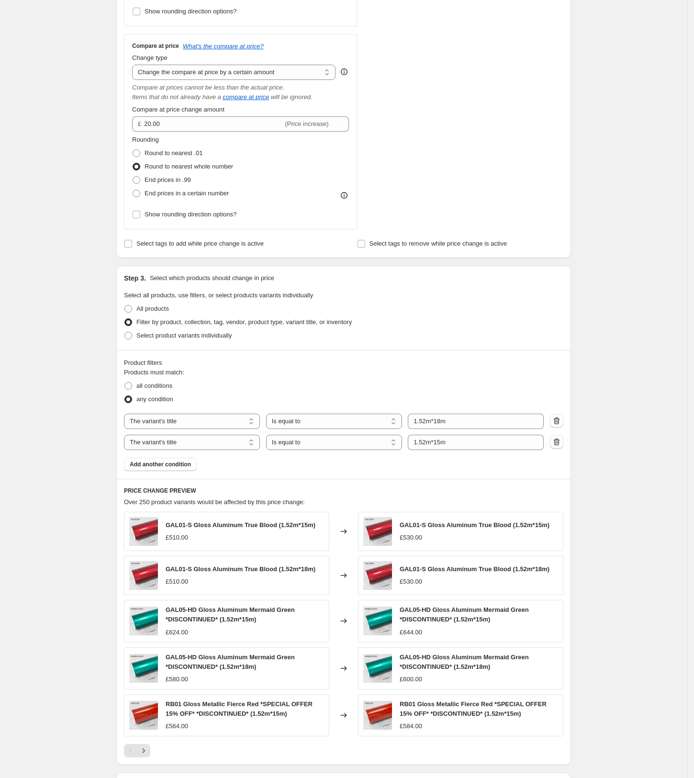
click at [180, 464] on span "Add another condition" at bounding box center [160, 464] width 61 height 8
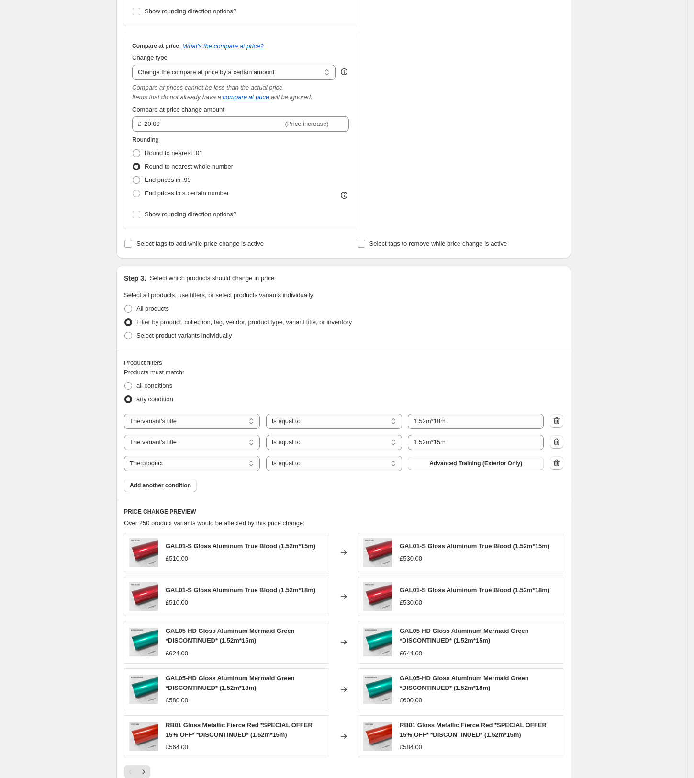
click at [192, 465] on select "The product The product's collection The product's tag The product's vendor The…" at bounding box center [192, 463] width 136 height 15
select select "title"
click at [466, 462] on input "Default Title" at bounding box center [476, 463] width 136 height 15
drag, startPoint x: 466, startPoint y: 462, endPoint x: 428, endPoint y: 467, distance: 38.6
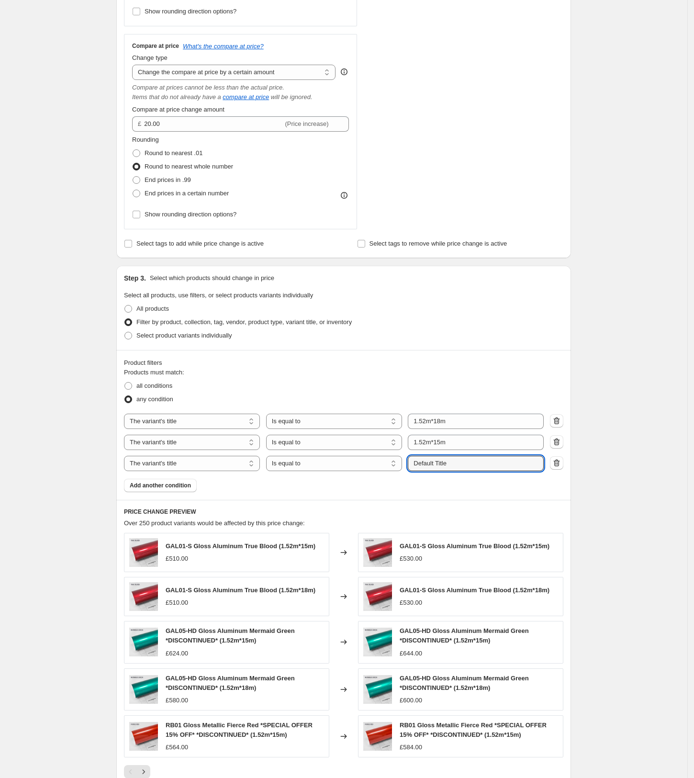
click at [428, 467] on input "Default Title" at bounding box center [476, 463] width 136 height 15
paste input "1.52m*18m"
click at [442, 464] on input "1.52m*18m" at bounding box center [476, 463] width 136 height 15
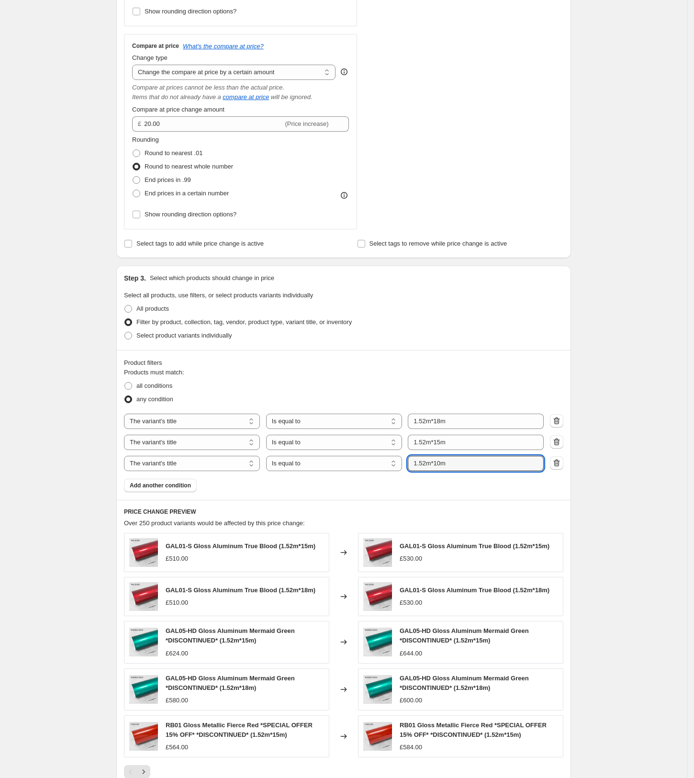
type input "1.52m*10m"
click at [445, 484] on div "Products must match: all conditions any condition The product The product's col…" at bounding box center [343, 430] width 439 height 124
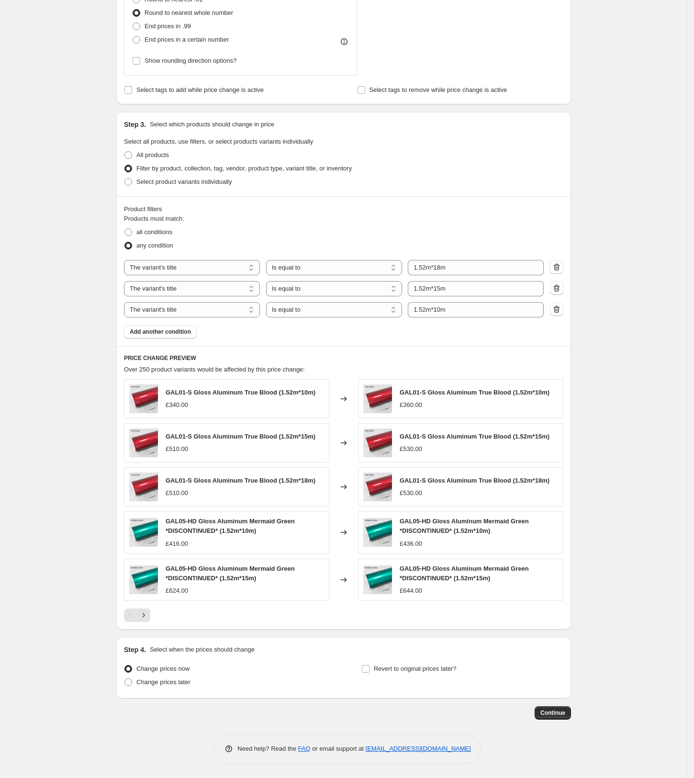
scroll to position [479, 0]
click at [148, 617] on icon "Next" at bounding box center [144, 615] width 10 height 10
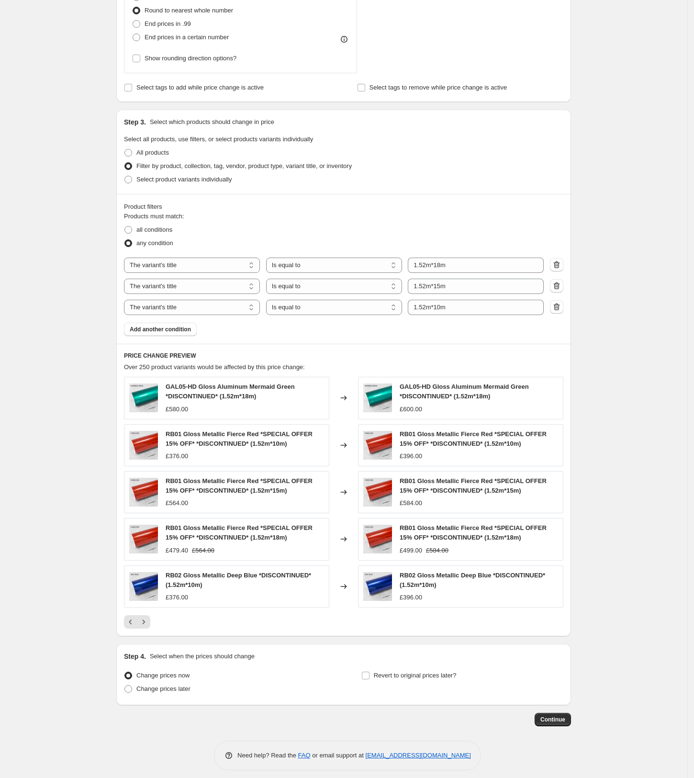
click at [148, 617] on button "Next" at bounding box center [143, 621] width 13 height 13
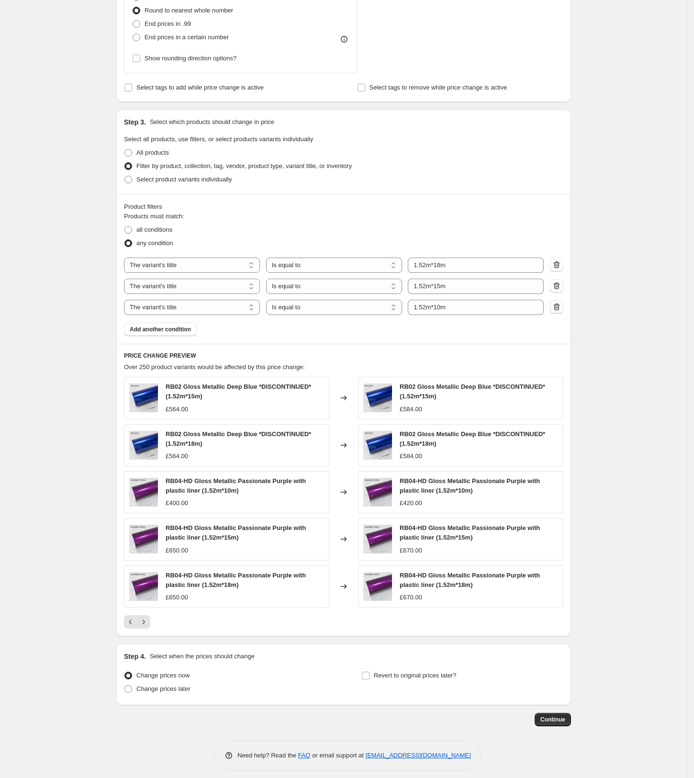
click at [148, 617] on button "Next" at bounding box center [143, 621] width 13 height 13
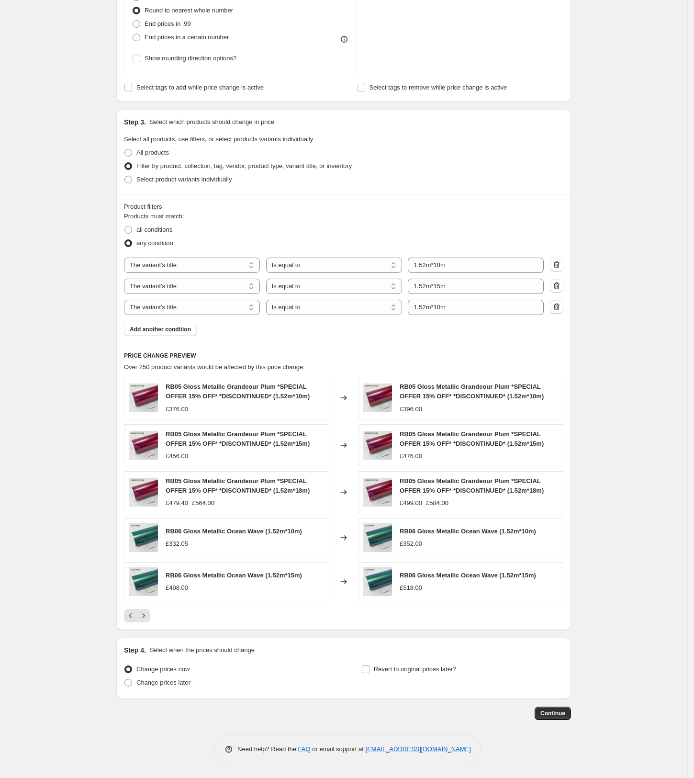
click at [148, 617] on icon "Next" at bounding box center [144, 616] width 10 height 10
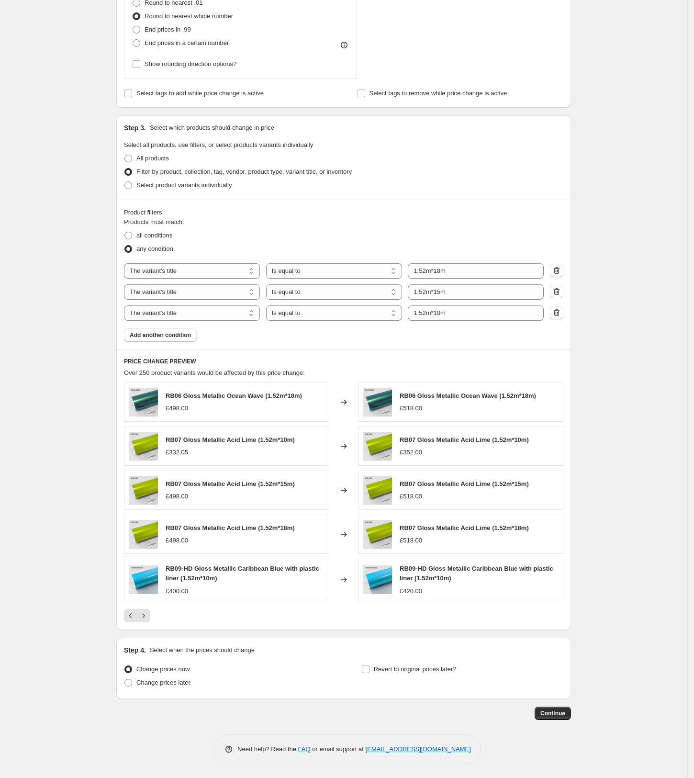
scroll to position [476, 0]
click at [148, 617] on icon "Next" at bounding box center [144, 615] width 10 height 10
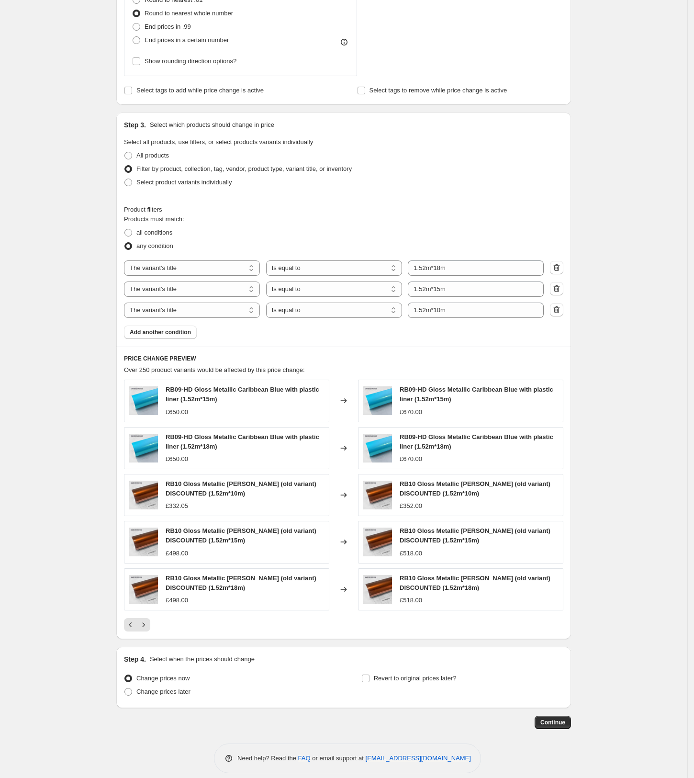
click at [148, 617] on div "RB09-HD Gloss Metallic Caribbean Blue with plastic liner (1.52m*15m) £650.00 Ch…" at bounding box center [343, 505] width 439 height 252
click at [148, 624] on icon "Next" at bounding box center [144, 625] width 10 height 10
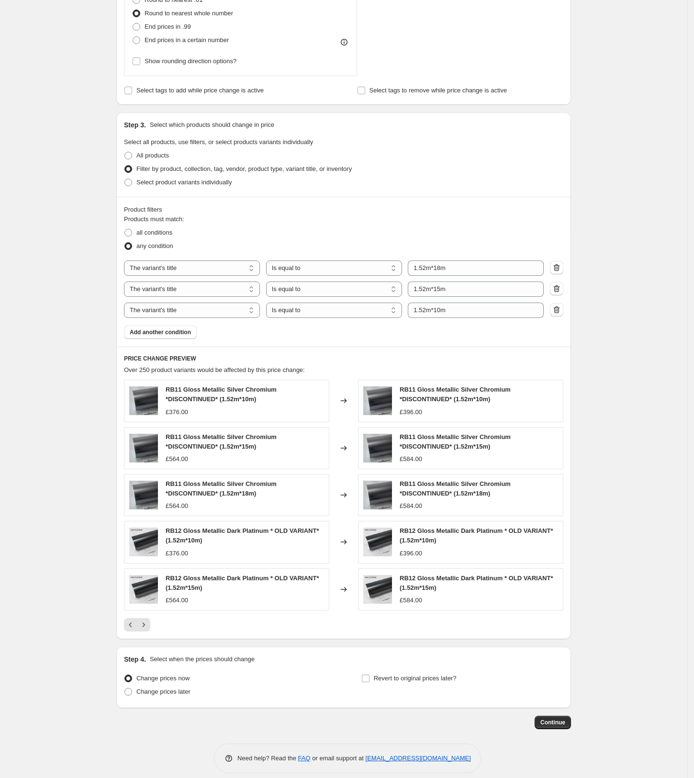
click at [148, 624] on icon "Next" at bounding box center [144, 625] width 10 height 10
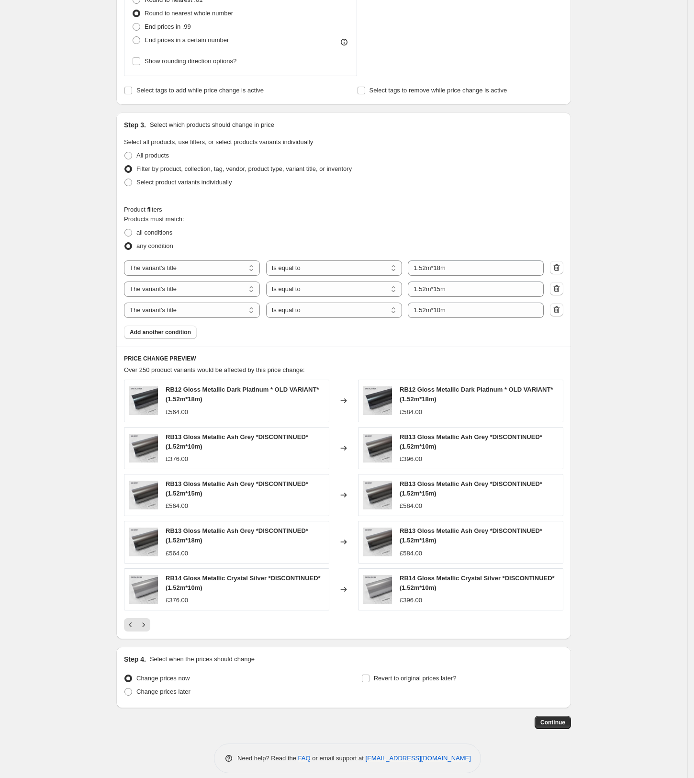
click at [146, 629] on icon "Next" at bounding box center [144, 625] width 10 height 10
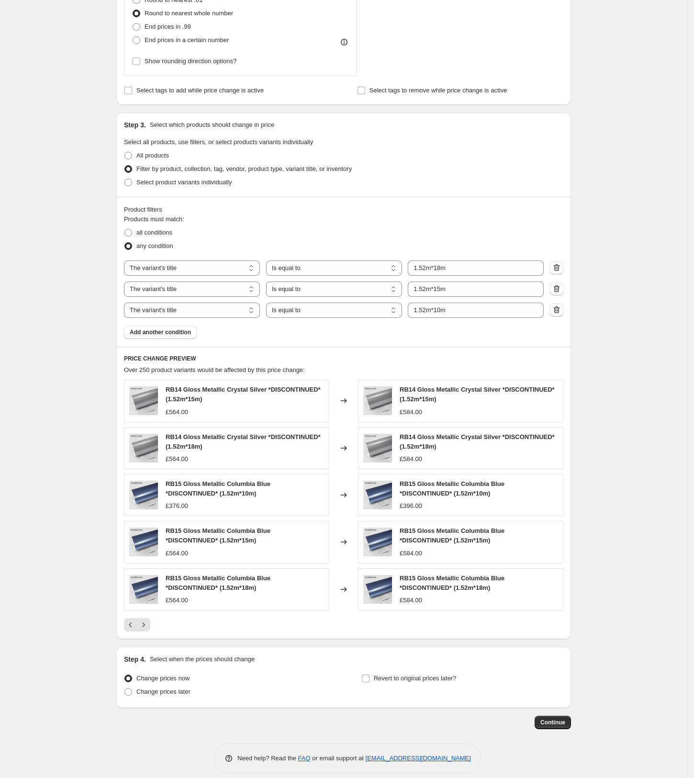
click at [146, 629] on icon "Next" at bounding box center [144, 625] width 10 height 10
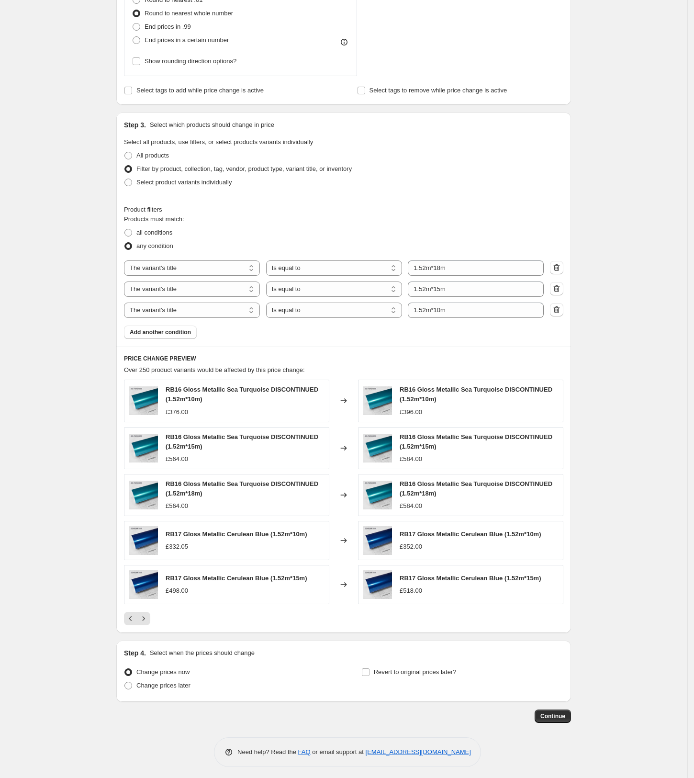
click at [146, 629] on div "PRICE CHANGE PREVIEW Over 250 product variants would be affected by this price …" at bounding box center [343, 489] width 455 height 287
click at [148, 619] on icon "Next" at bounding box center [144, 618] width 10 height 10
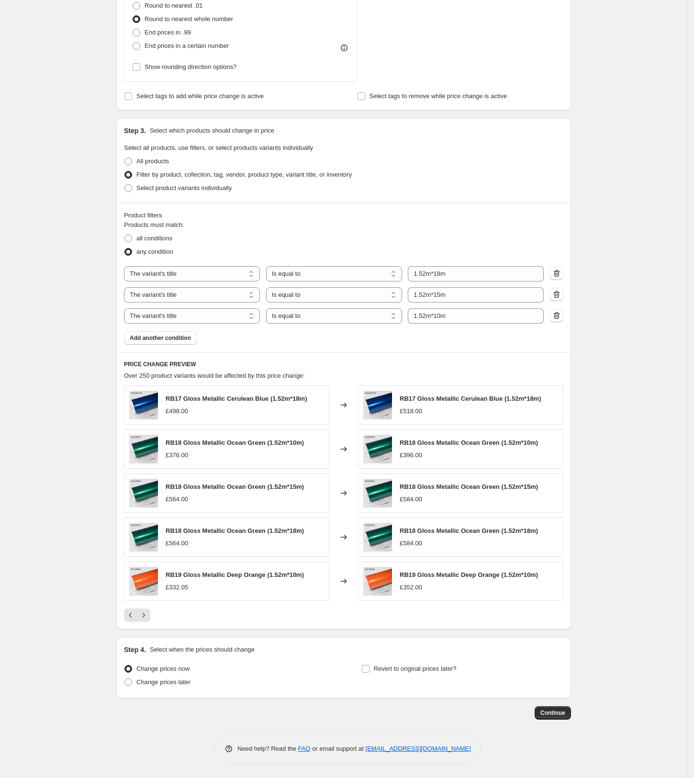
click at [149, 619] on button "Next" at bounding box center [143, 614] width 13 height 13
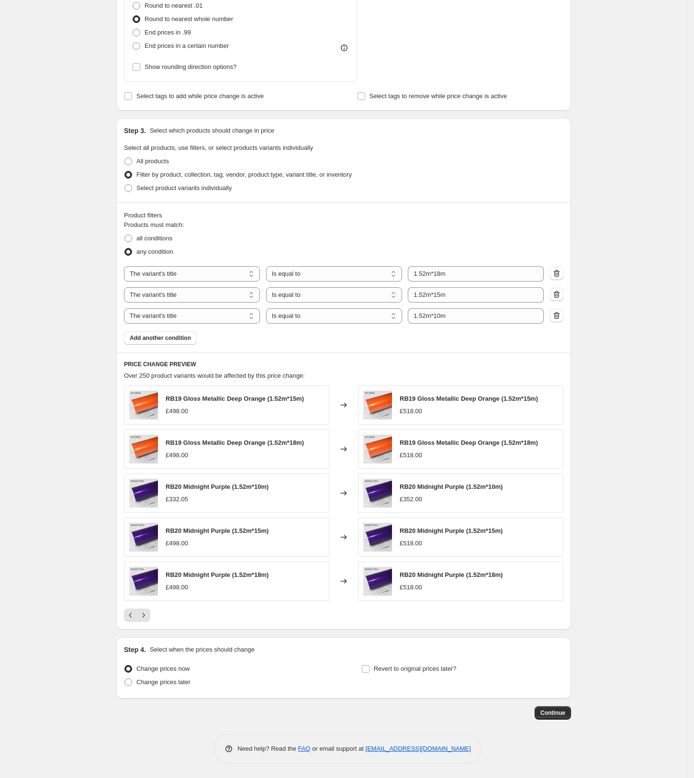
click at [148, 613] on icon "Next" at bounding box center [144, 615] width 10 height 10
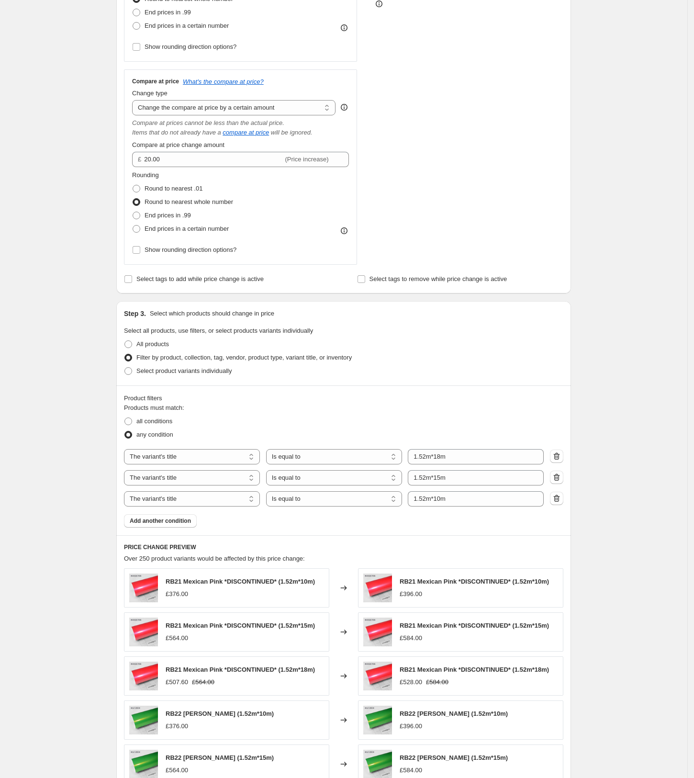
scroll to position [217, 0]
